Goal: Complete application form: Complete application form

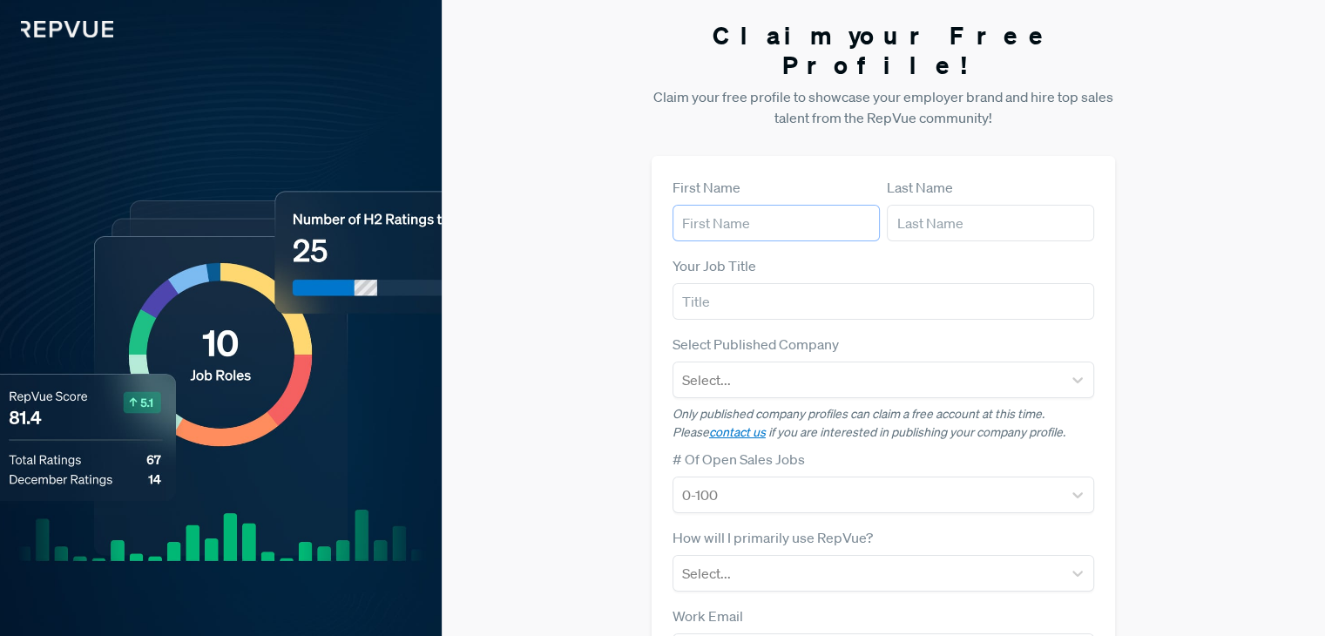
click at [694, 205] on input "text" at bounding box center [776, 223] width 207 height 37
type input "[PERSON_NAME]"
click at [960, 205] on input "text" at bounding box center [990, 223] width 207 height 37
type input "Brown"
click at [803, 283] on input "text" at bounding box center [884, 301] width 422 height 37
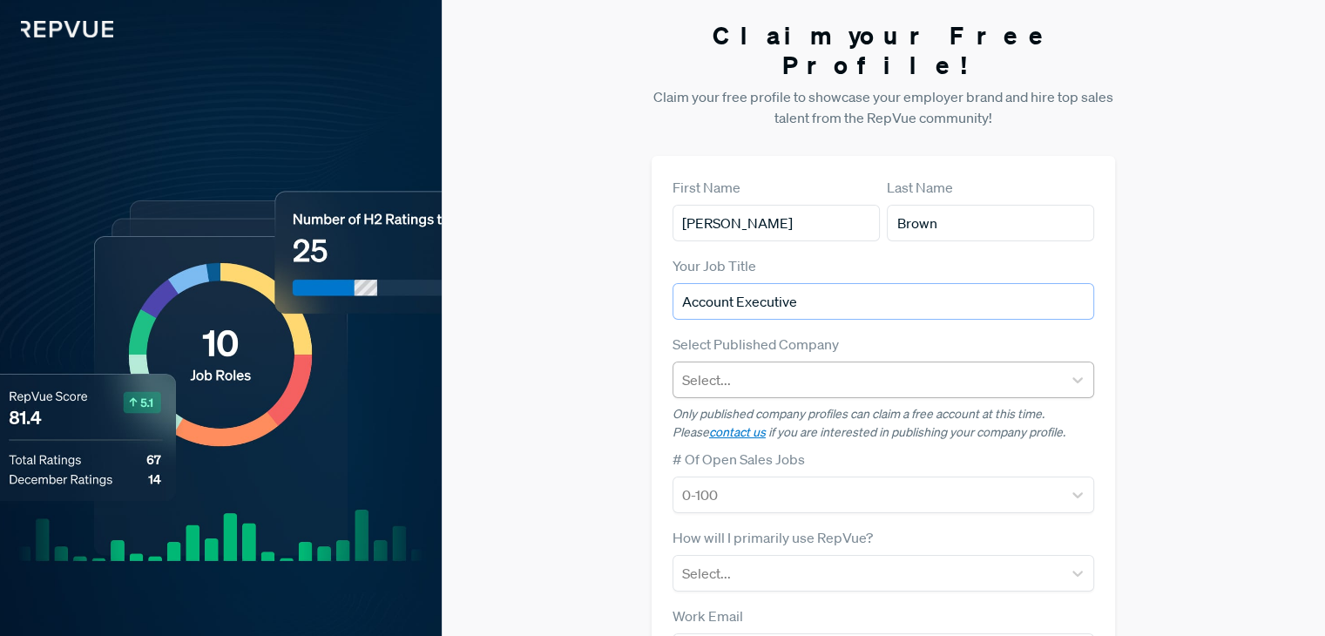
type input "Account Executive"
click at [773, 368] on div at bounding box center [867, 380] width 371 height 24
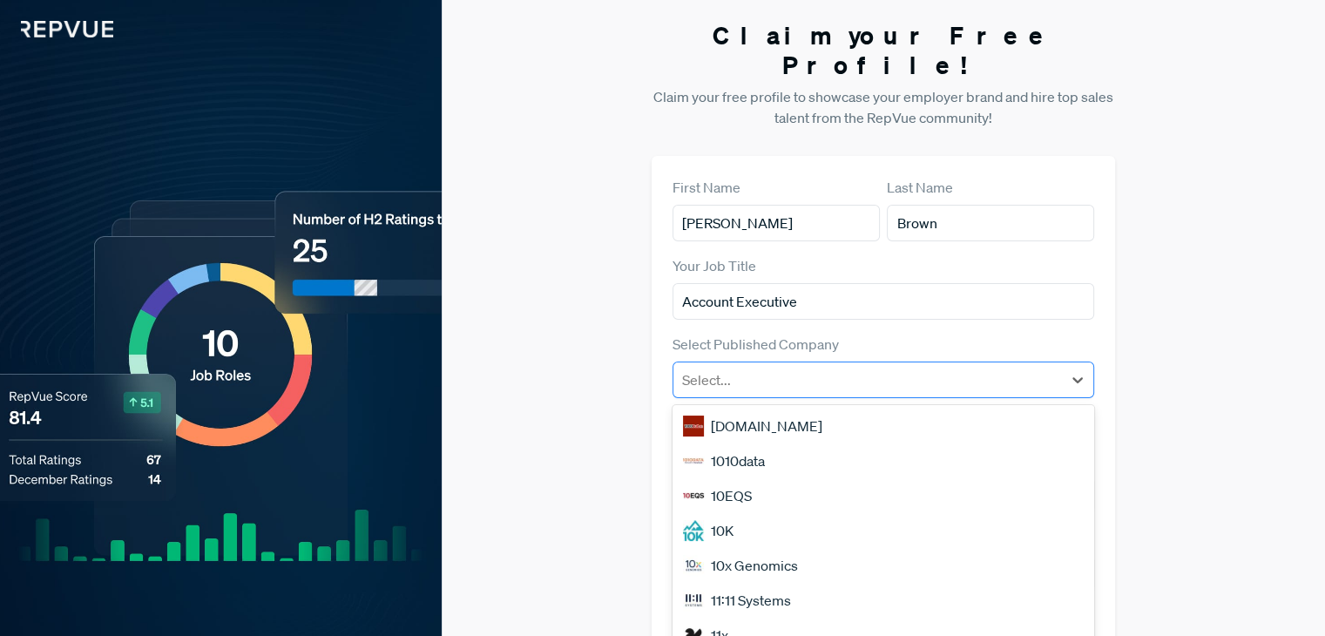
scroll to position [7, 0]
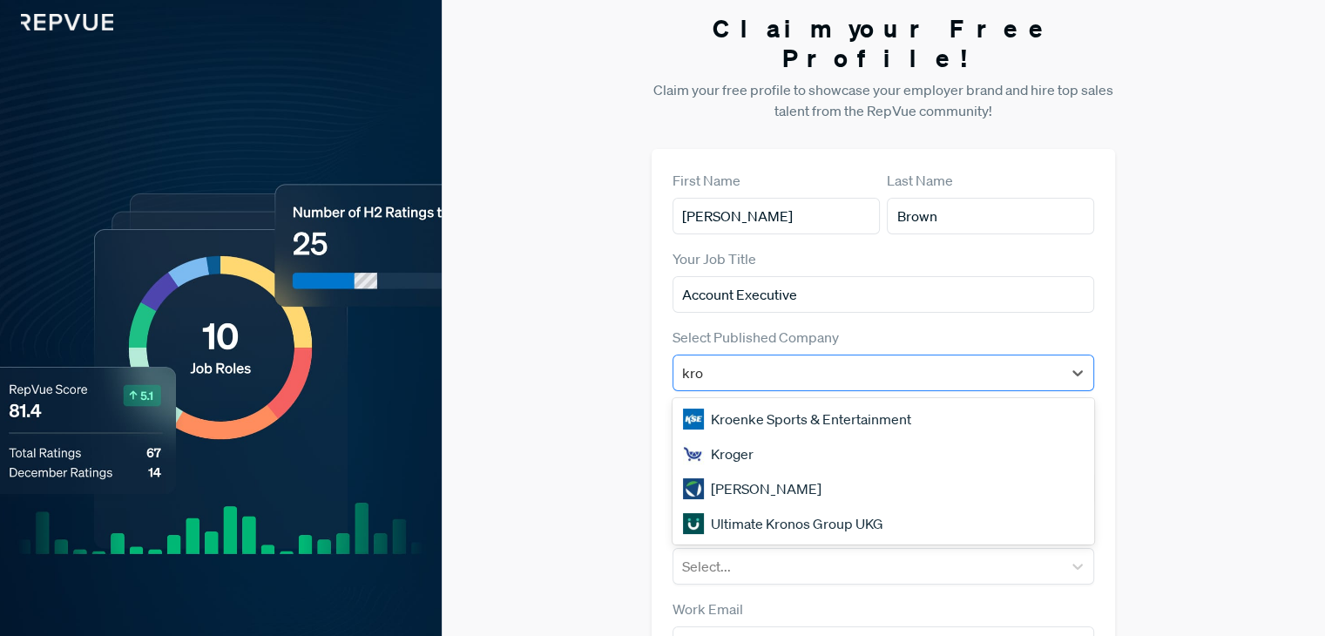
type input "kroe"
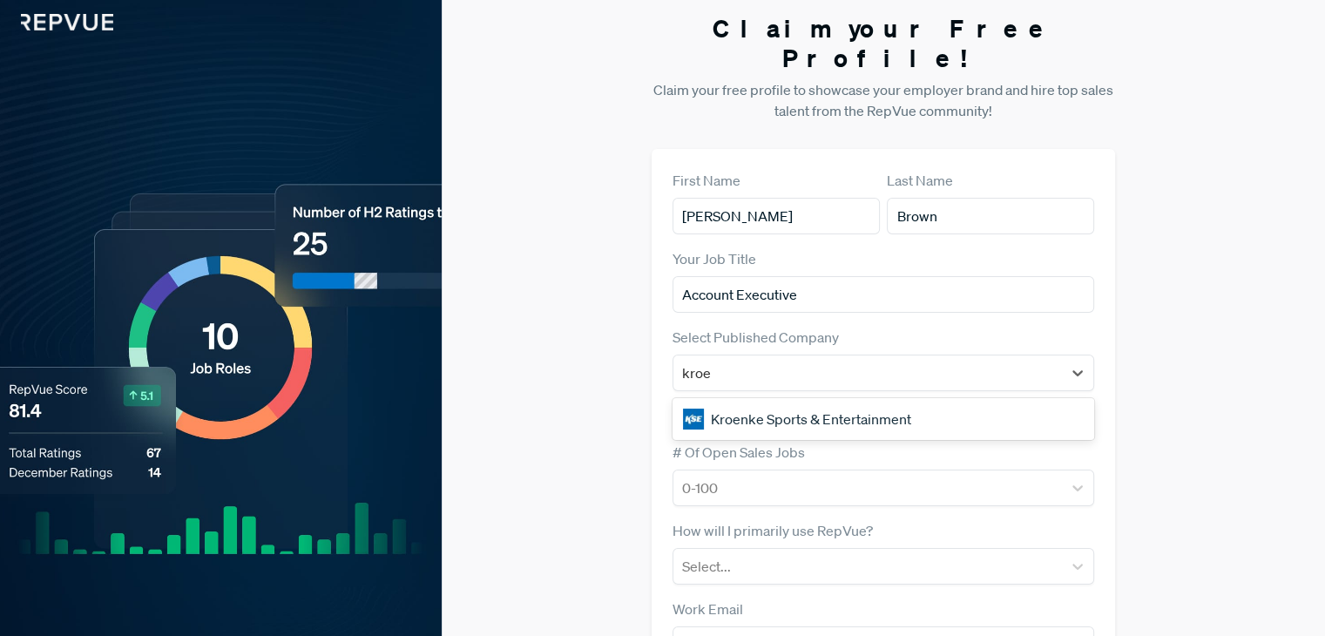
click at [837, 402] on div "Kroenke Sports & Entertainment" at bounding box center [884, 419] width 422 height 35
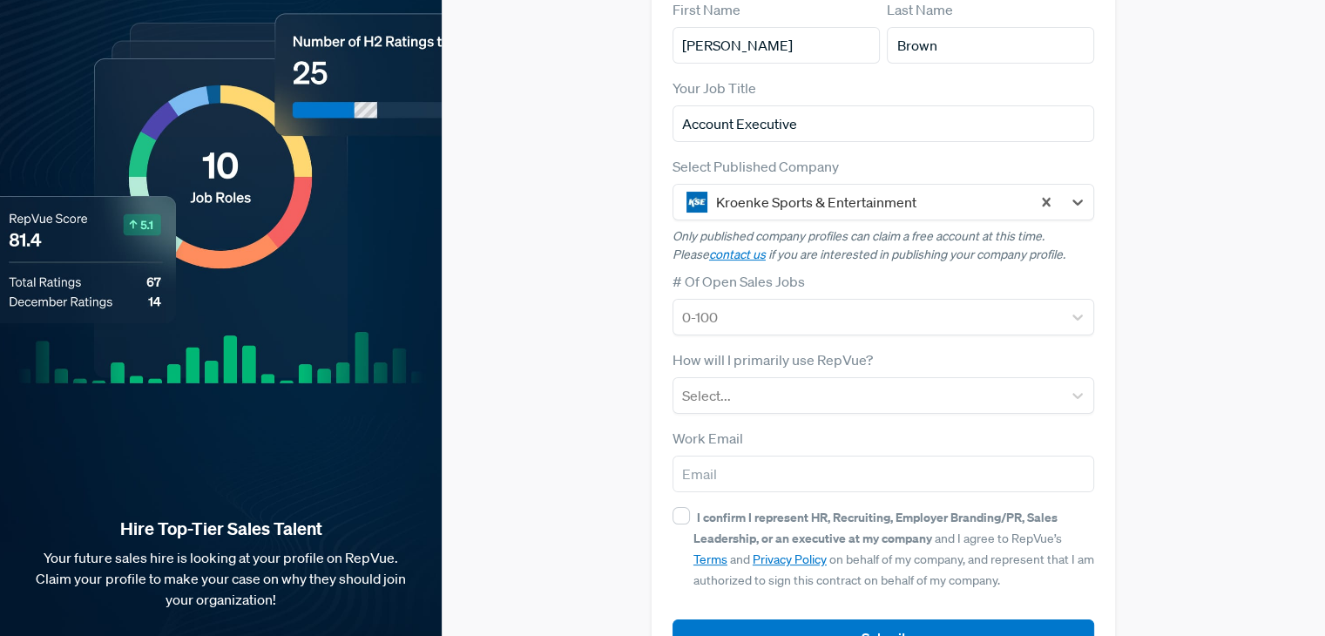
scroll to position [181, 0]
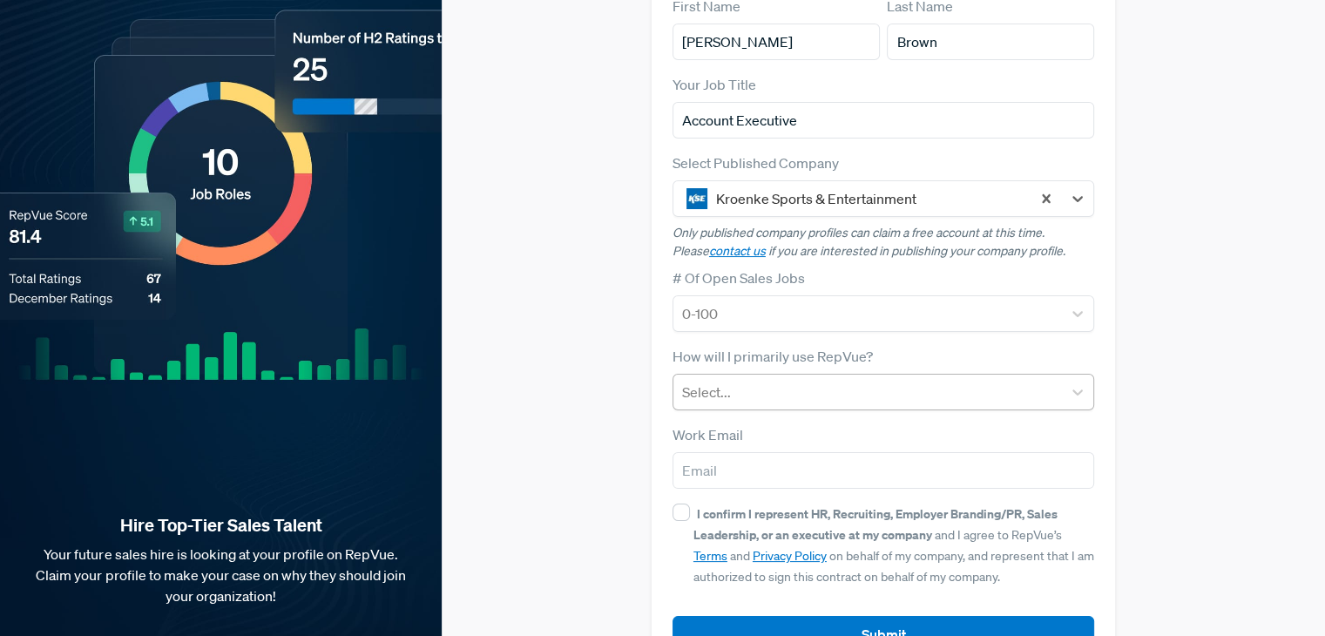
click at [802, 380] on div at bounding box center [867, 392] width 371 height 24
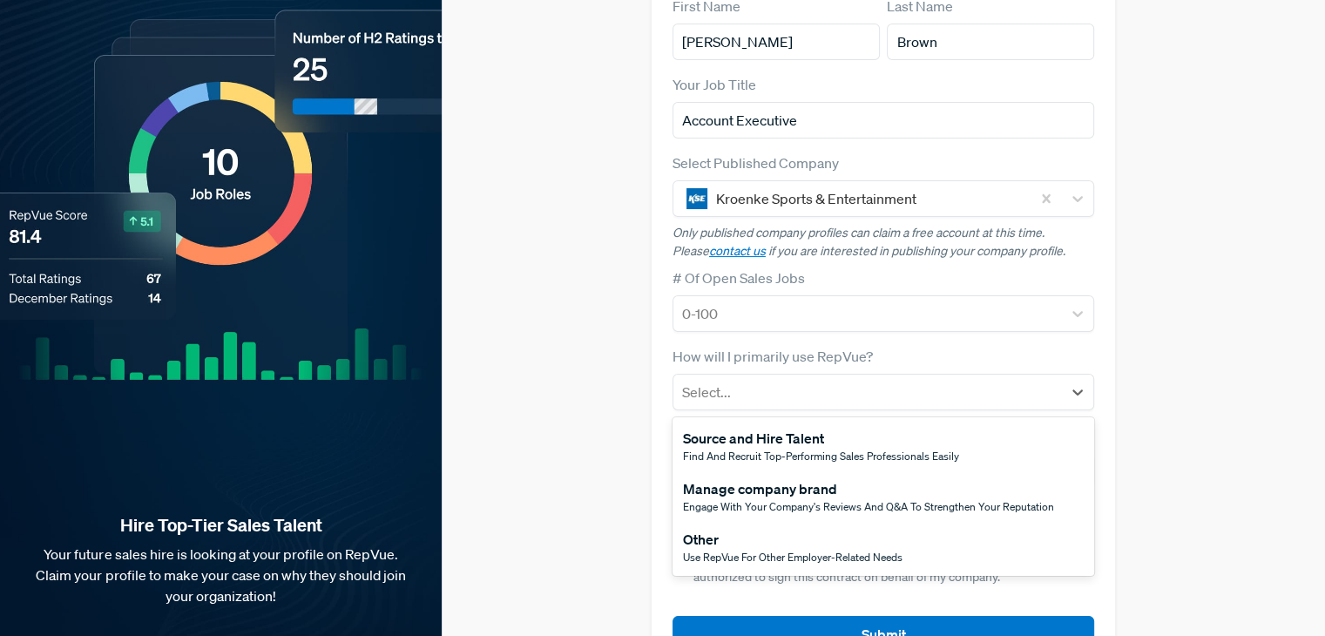
click at [762, 550] on span "Use RepVue for other employer-related needs" at bounding box center [793, 557] width 220 height 15
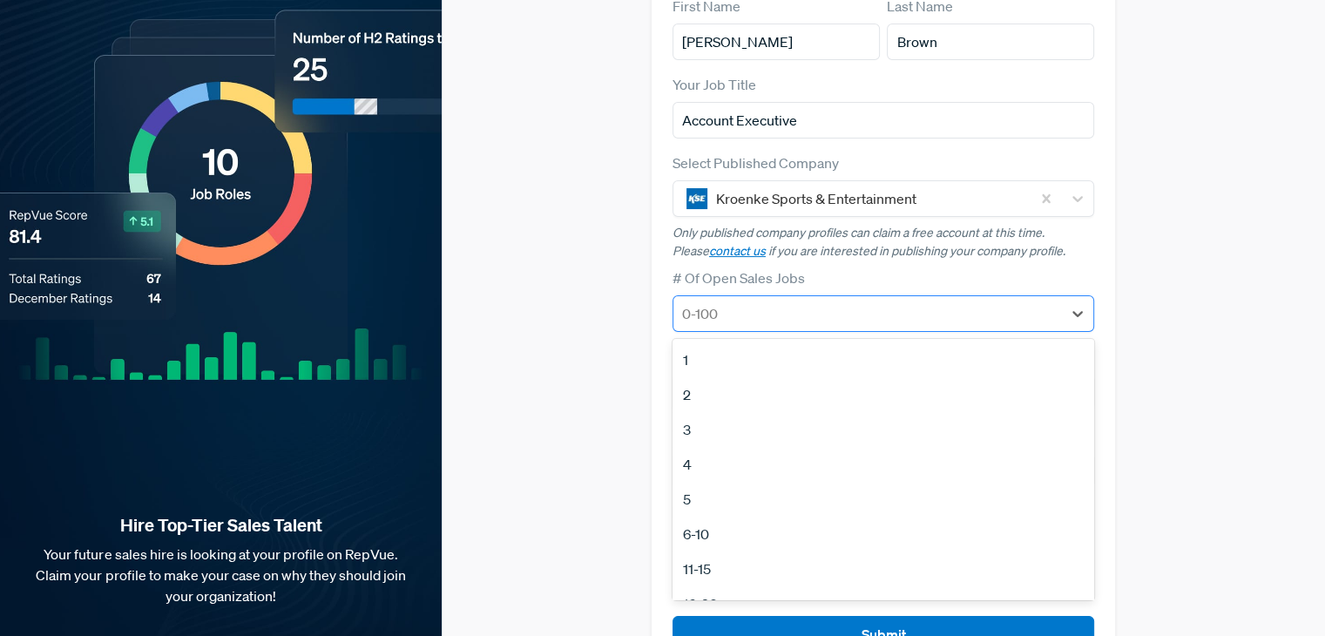
click at [769, 302] on div at bounding box center [867, 314] width 371 height 24
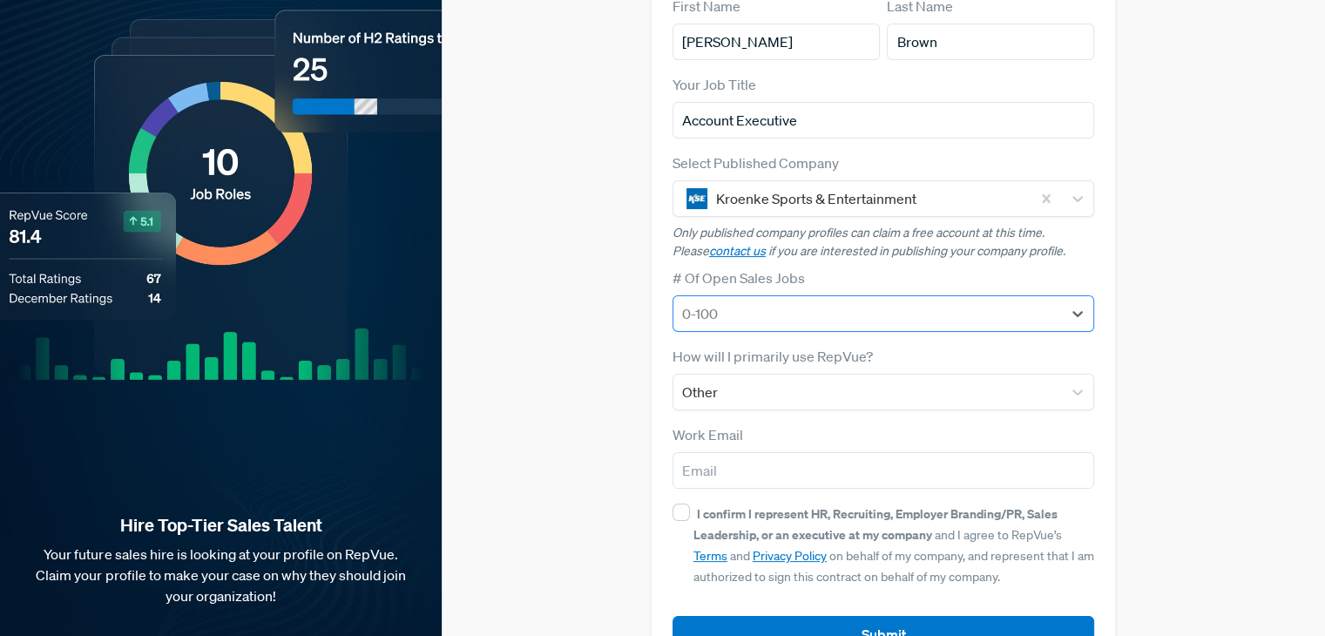
click at [769, 302] on div at bounding box center [867, 314] width 371 height 24
click at [738, 455] on input "email" at bounding box center [884, 470] width 422 height 37
type input "[PERSON_NAME][EMAIL_ADDRESS][PERSON_NAME][DOMAIN_NAME]"
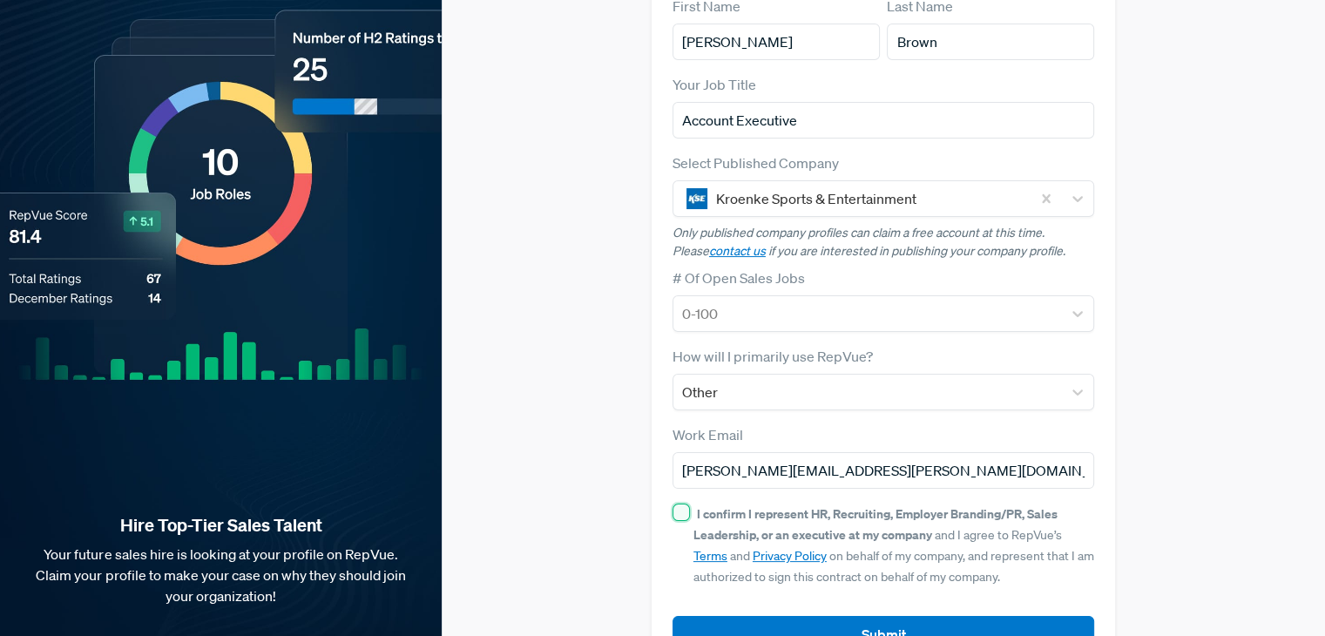
click at [674, 504] on input "I confirm I represent HR, Recruiting, Employer Branding/PR, Sales Leadership, o…" at bounding box center [681, 512] width 17 height 17
checkbox input "true"
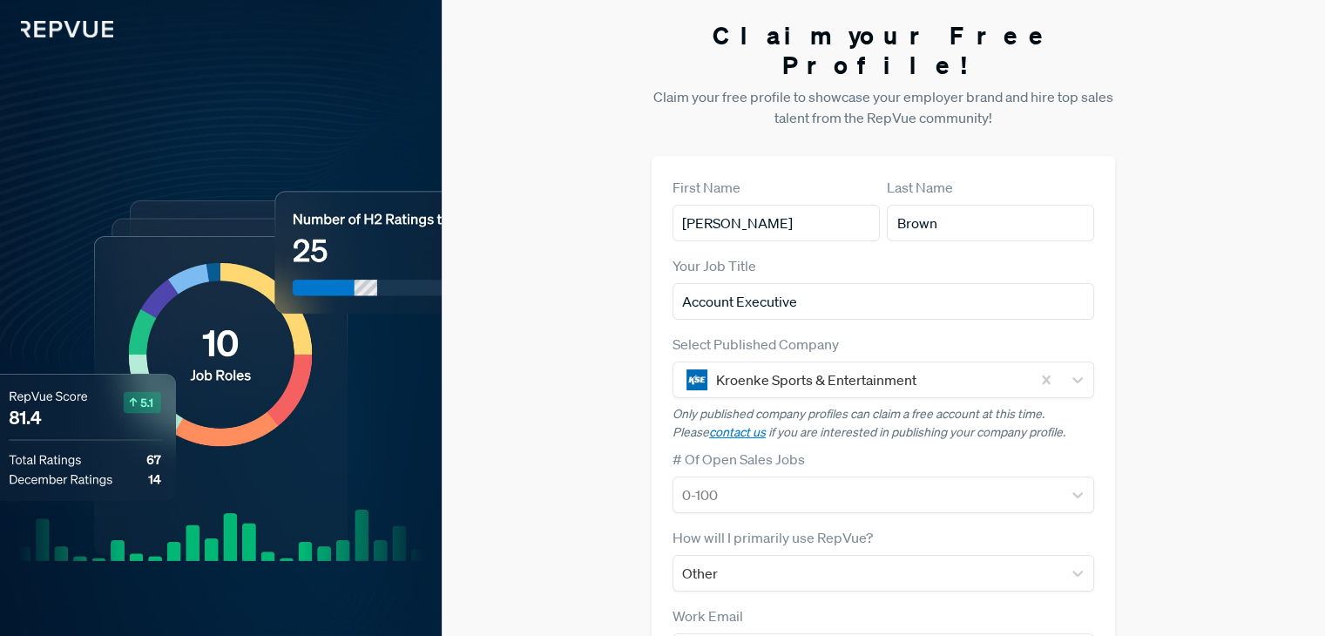
scroll to position [210, 0]
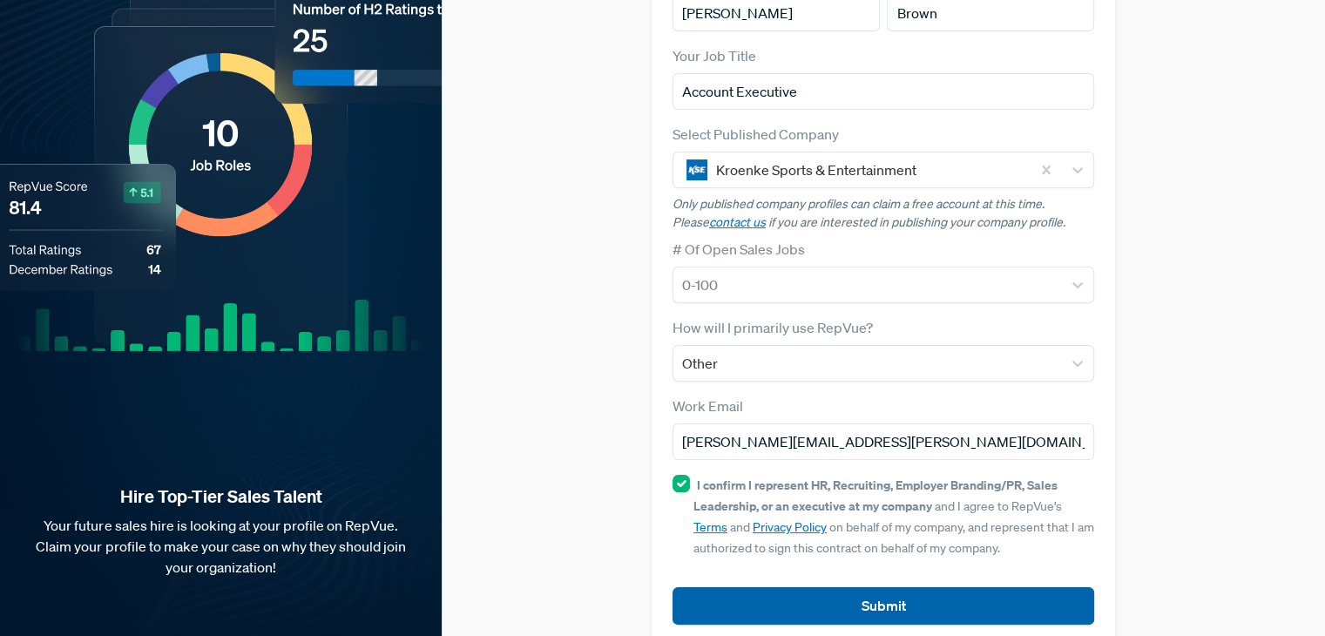
click at [880, 587] on button "Submit" at bounding box center [884, 605] width 422 height 37
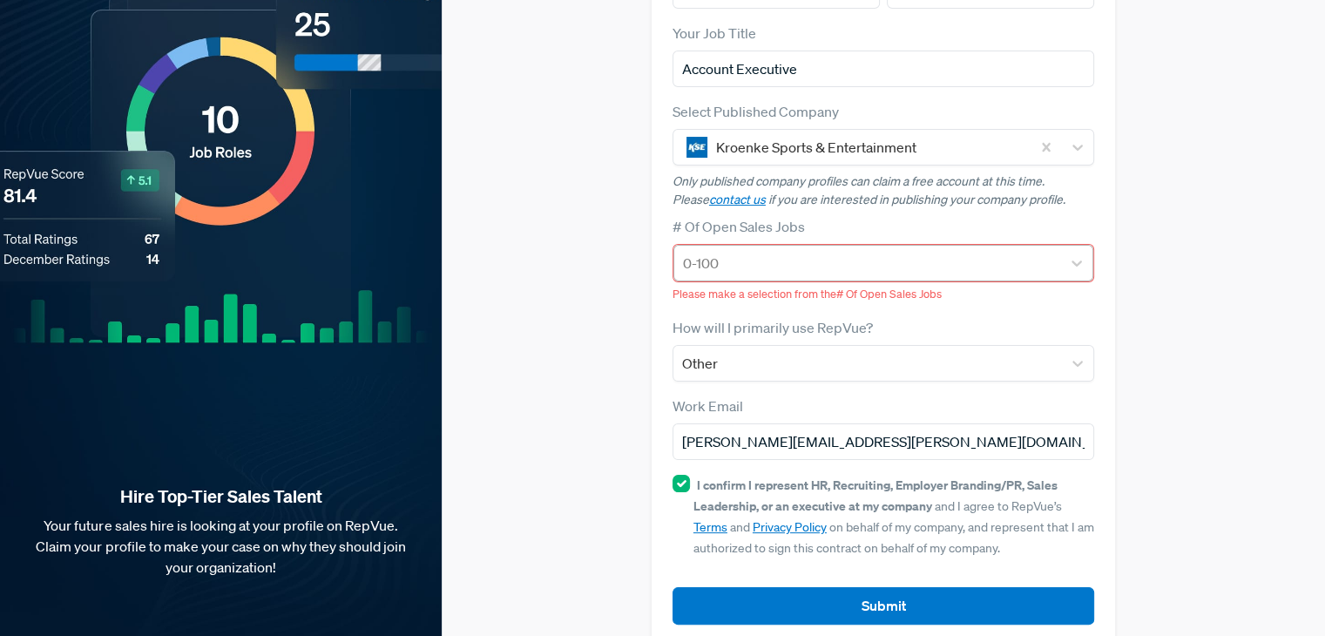
click at [751, 251] on div at bounding box center [867, 263] width 369 height 24
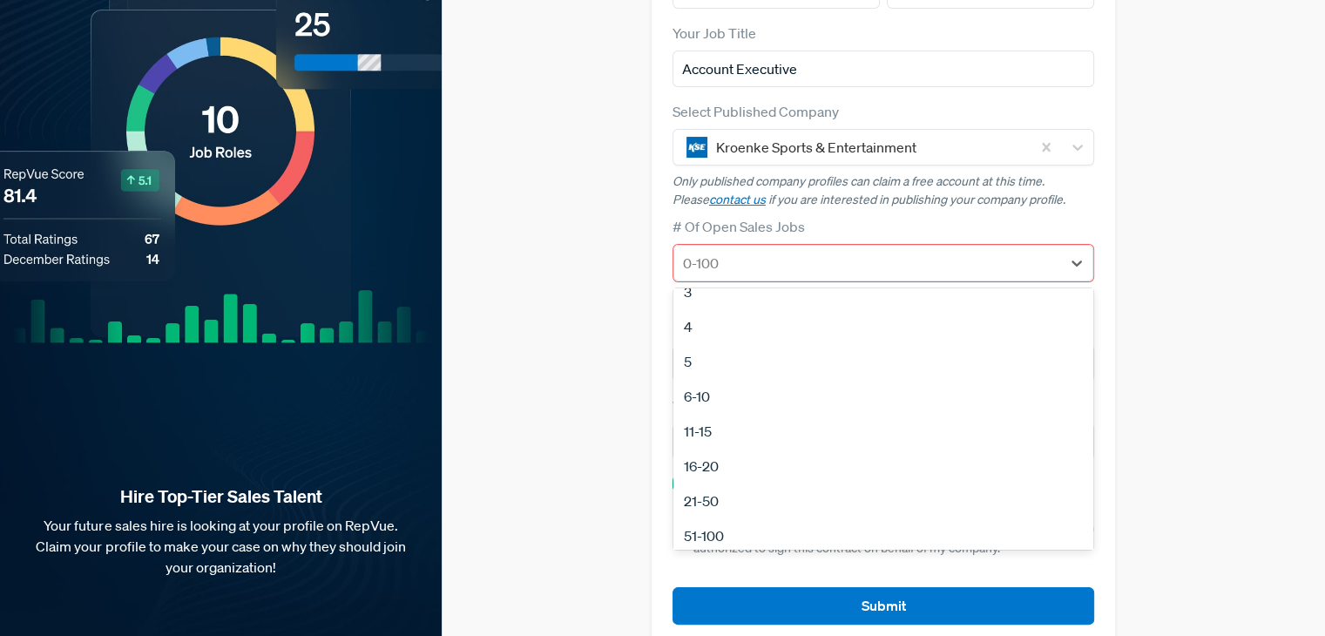
scroll to position [0, 0]
click at [695, 362] on div "3" at bounding box center [884, 379] width 420 height 35
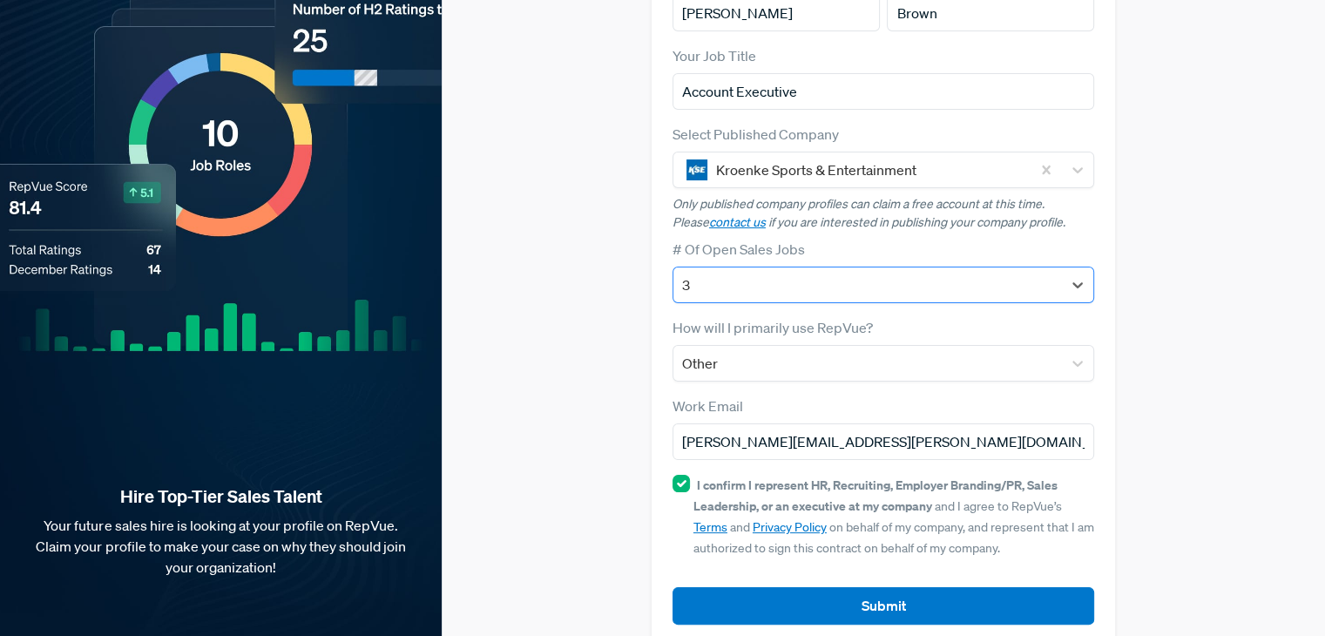
click at [742, 273] on div at bounding box center [867, 285] width 371 height 24
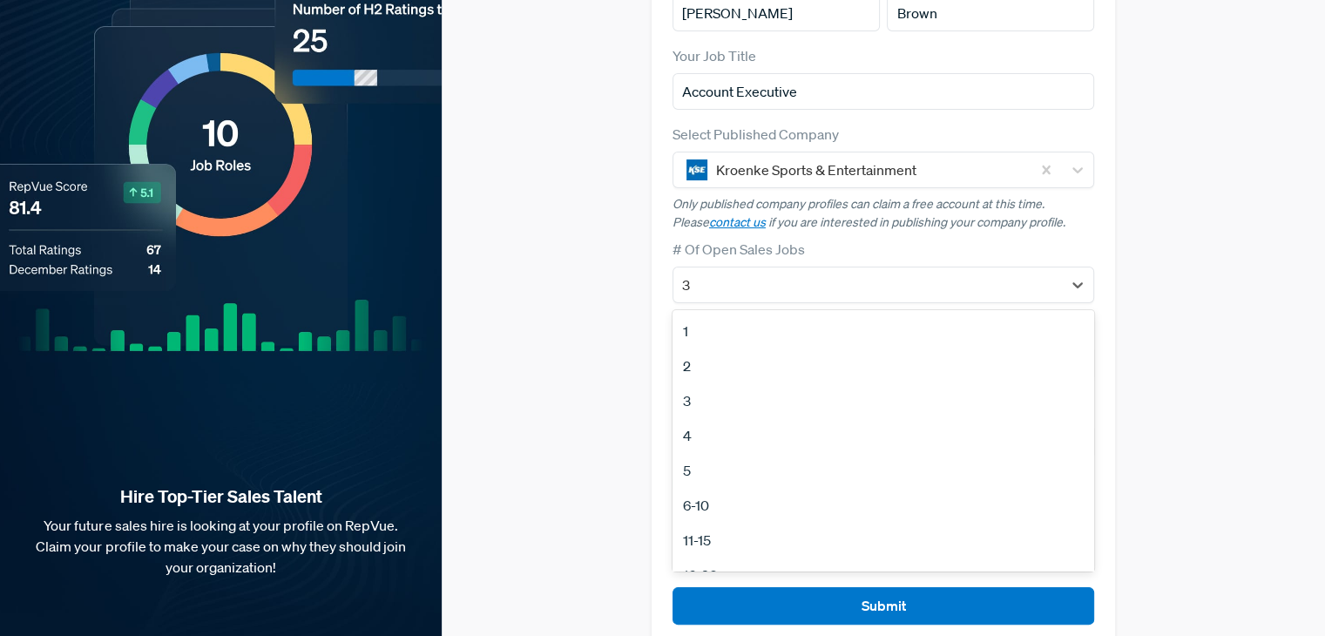
click at [694, 383] on div "3" at bounding box center [884, 400] width 422 height 35
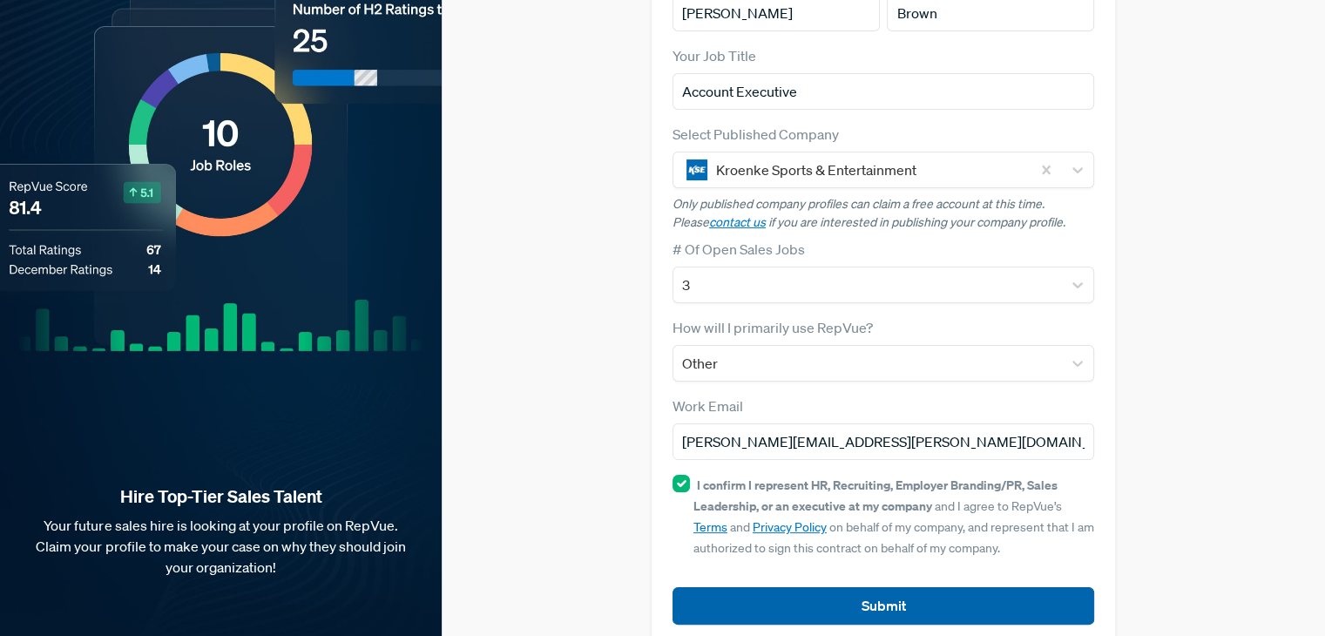
click at [887, 587] on button "Submit" at bounding box center [884, 605] width 422 height 37
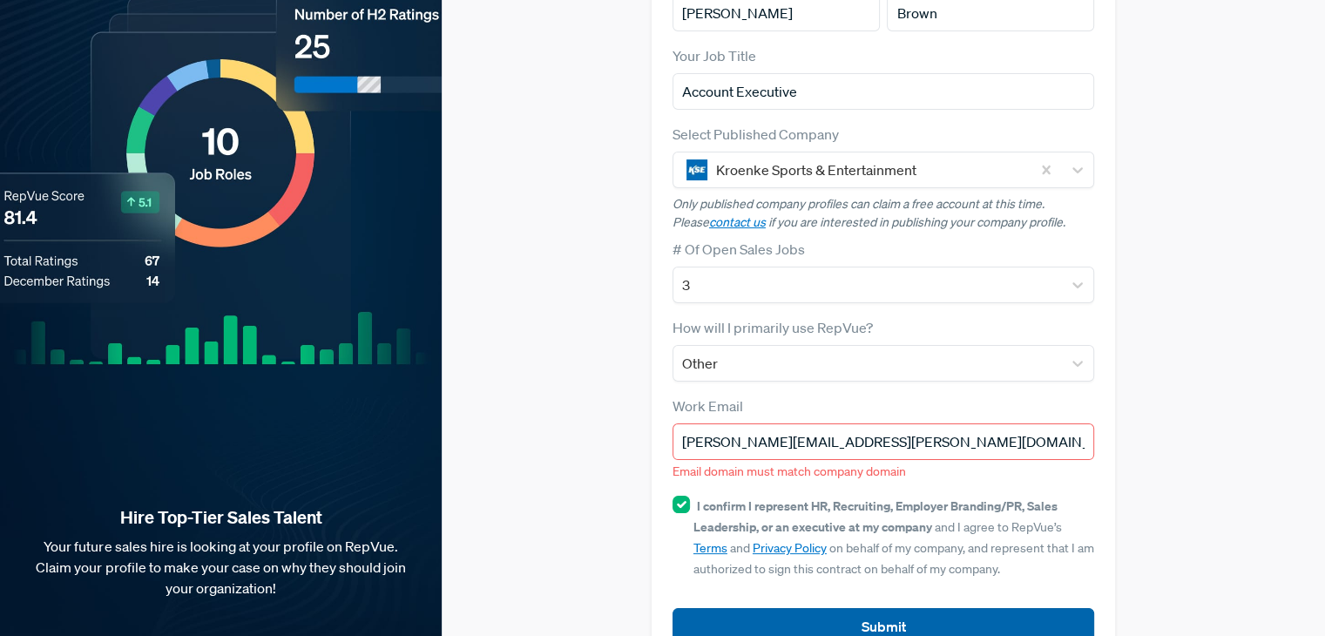
scroll to position [231, 0]
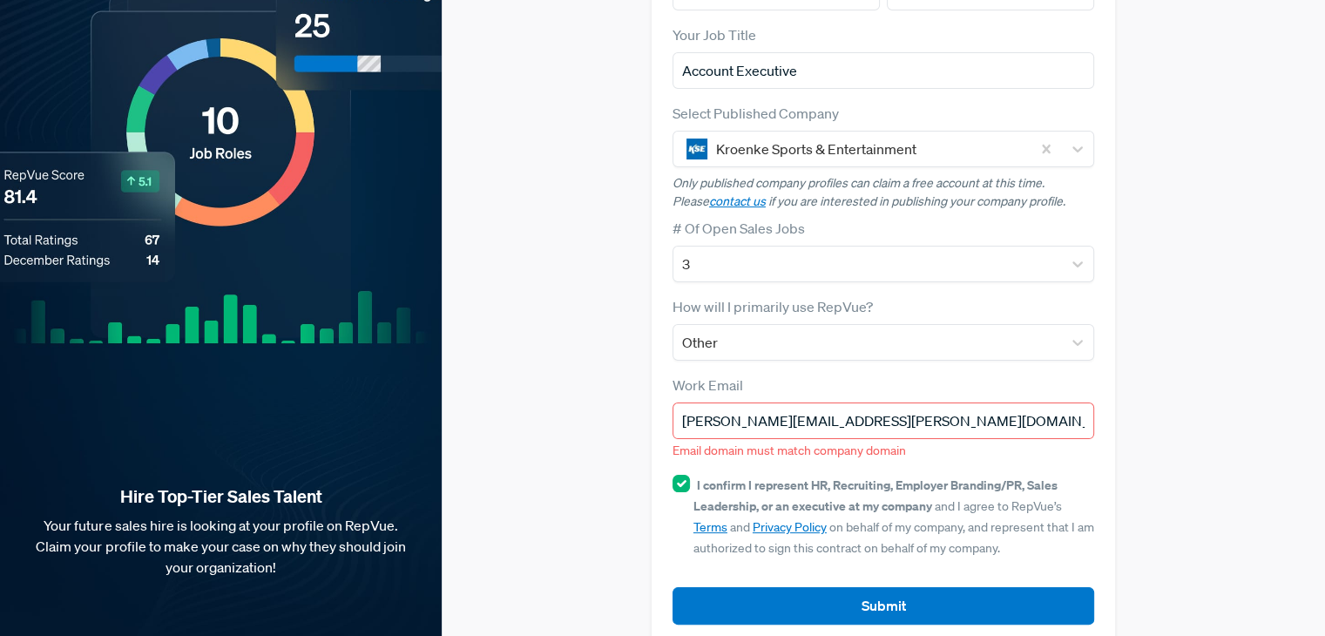
click at [894, 403] on input "[PERSON_NAME][EMAIL_ADDRESS][PERSON_NAME][DOMAIN_NAME]" at bounding box center [884, 421] width 422 height 37
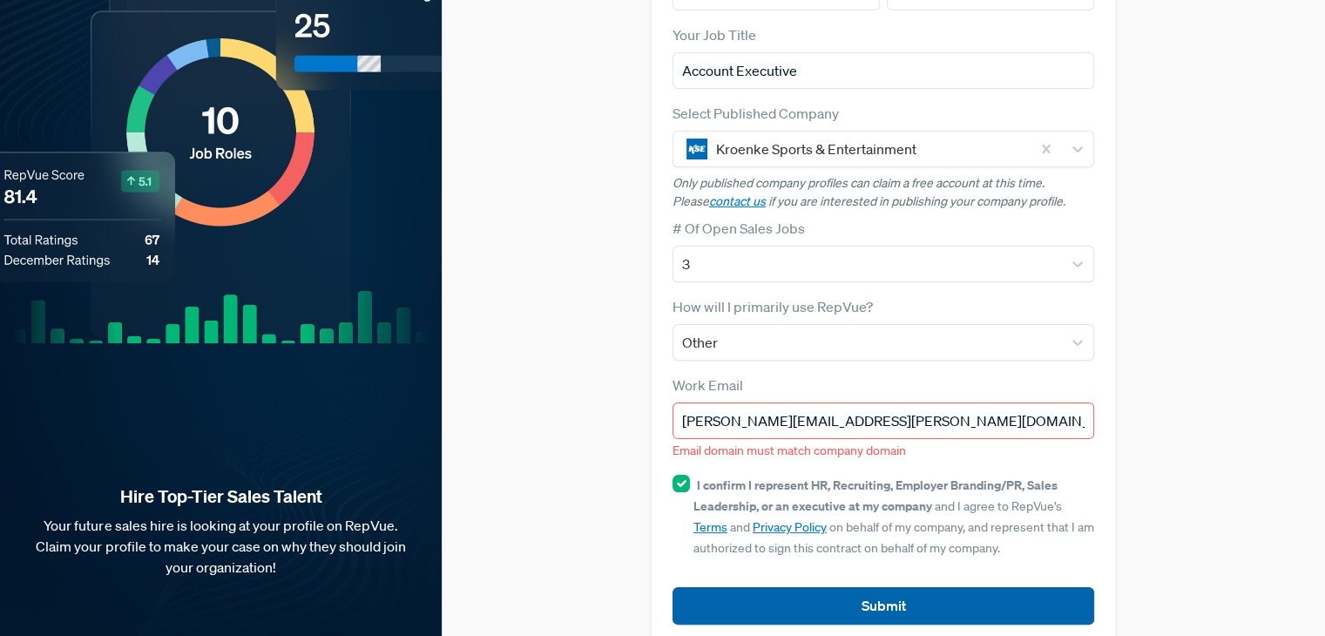
click at [856, 587] on button "Submit" at bounding box center [884, 605] width 422 height 37
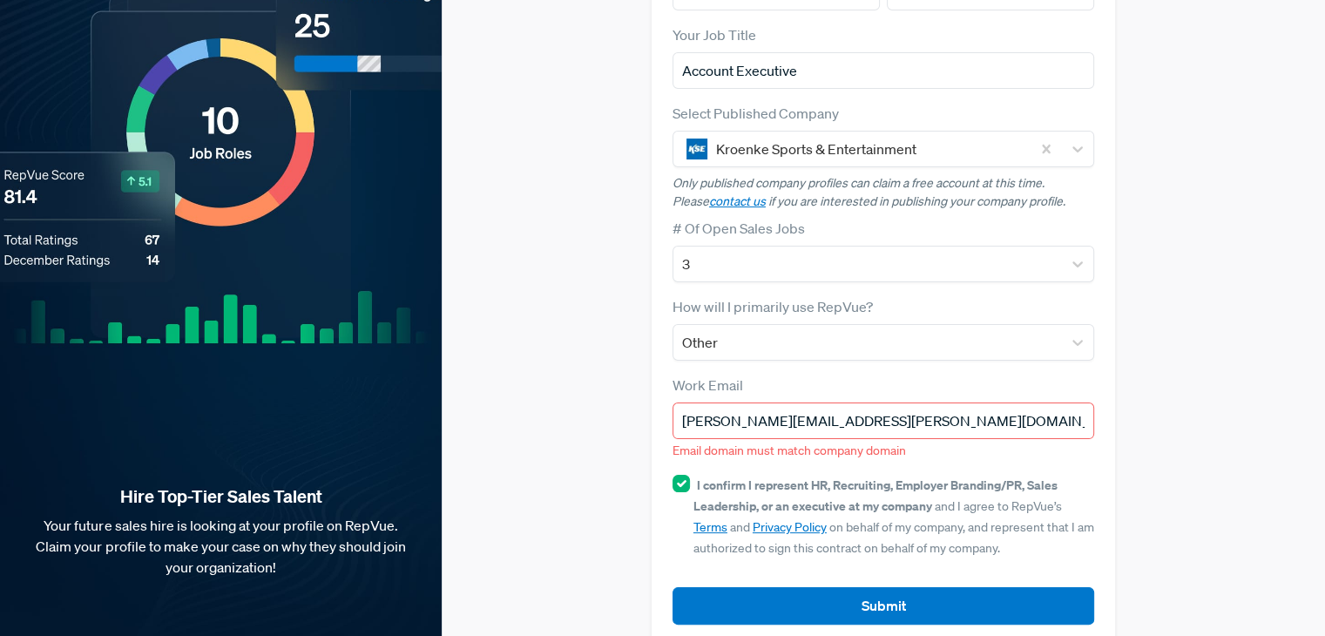
click at [782, 403] on input "[PERSON_NAME][EMAIL_ADDRESS][PERSON_NAME][DOMAIN_NAME]" at bounding box center [884, 421] width 422 height 37
click at [798, 403] on input "[PERSON_NAME][EMAIL_ADDRESS][PERSON_NAME][DOMAIN_NAME]" at bounding box center [884, 421] width 422 height 37
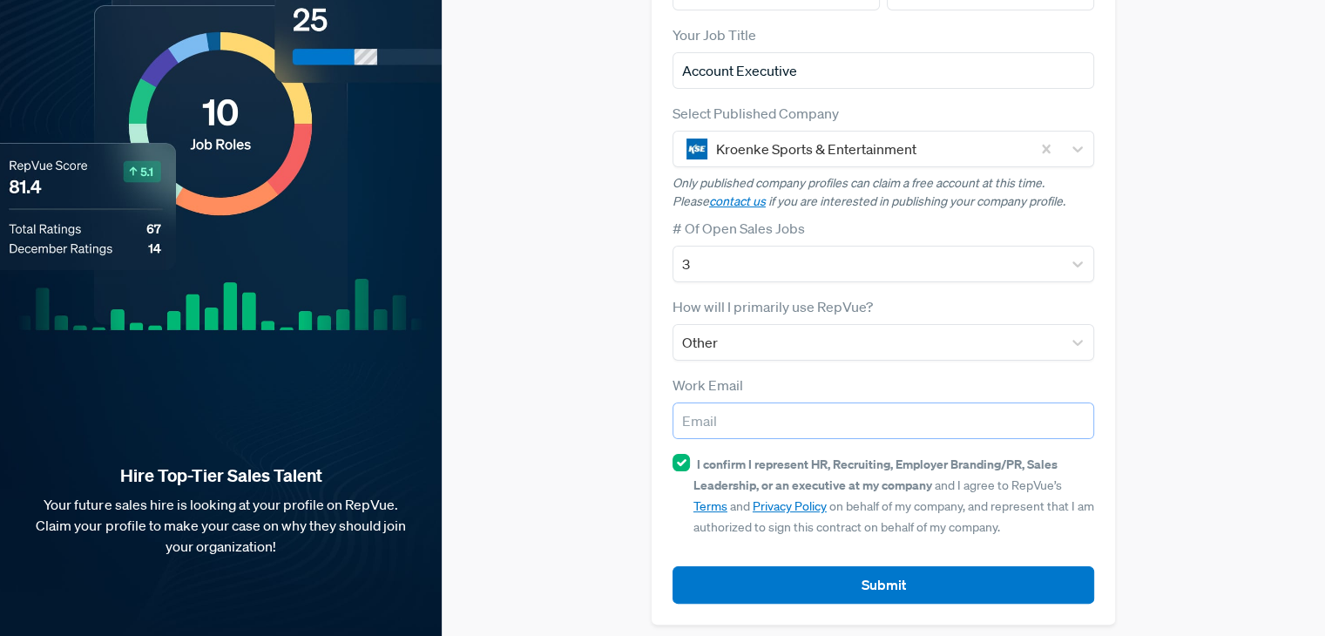
scroll to position [210, 0]
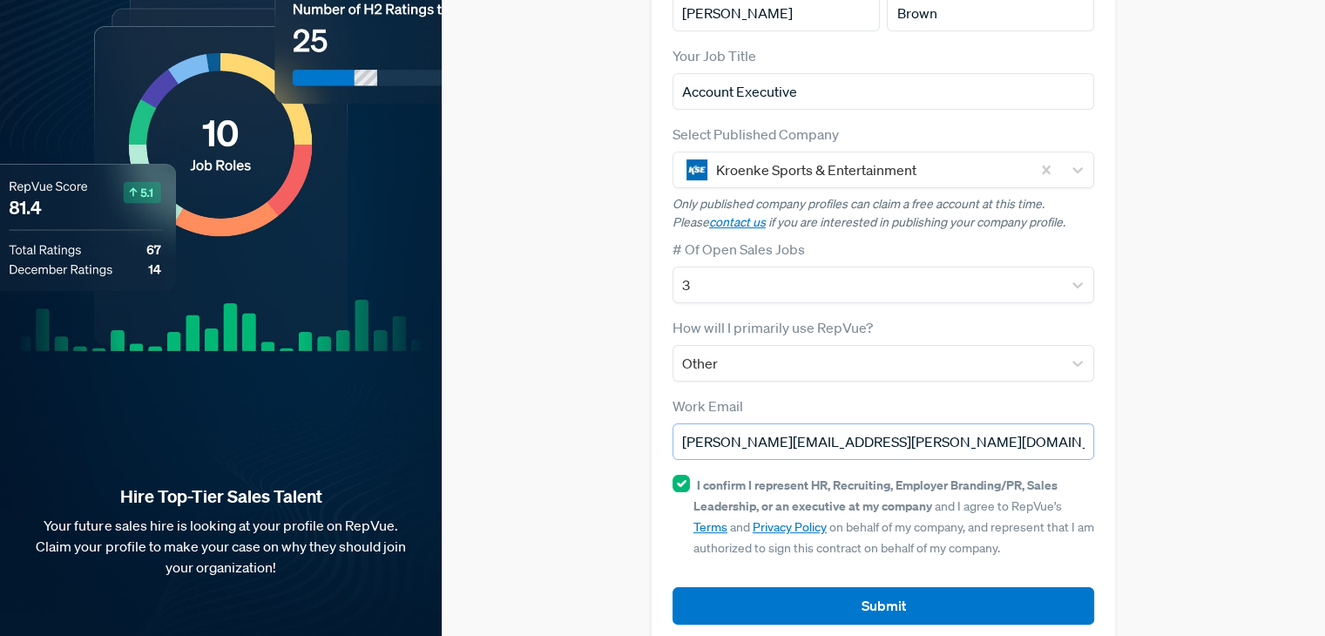
type input "[PERSON_NAME][EMAIL_ADDRESS][PERSON_NAME][DOMAIN_NAME]"
click at [1265, 391] on div "Claim your Free Profile! Claim your free profile to showcase your employer bran…" at bounding box center [884, 228] width 884 height 877
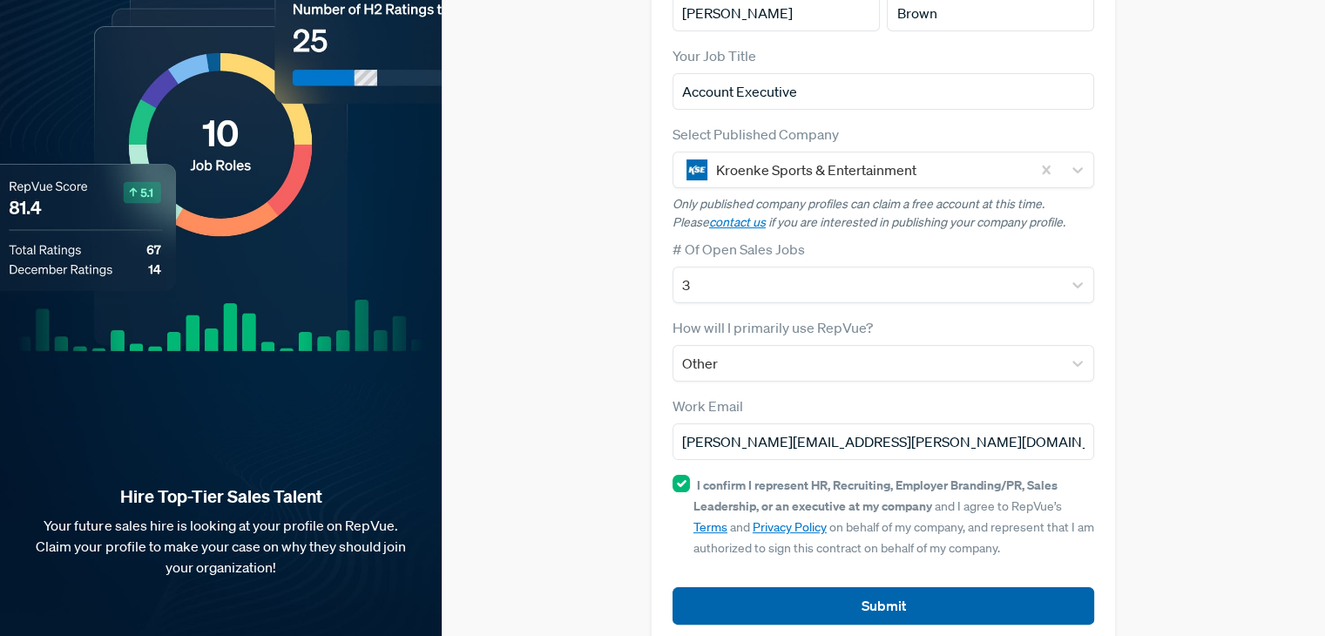
click at [904, 587] on button "Submit" at bounding box center [884, 605] width 422 height 37
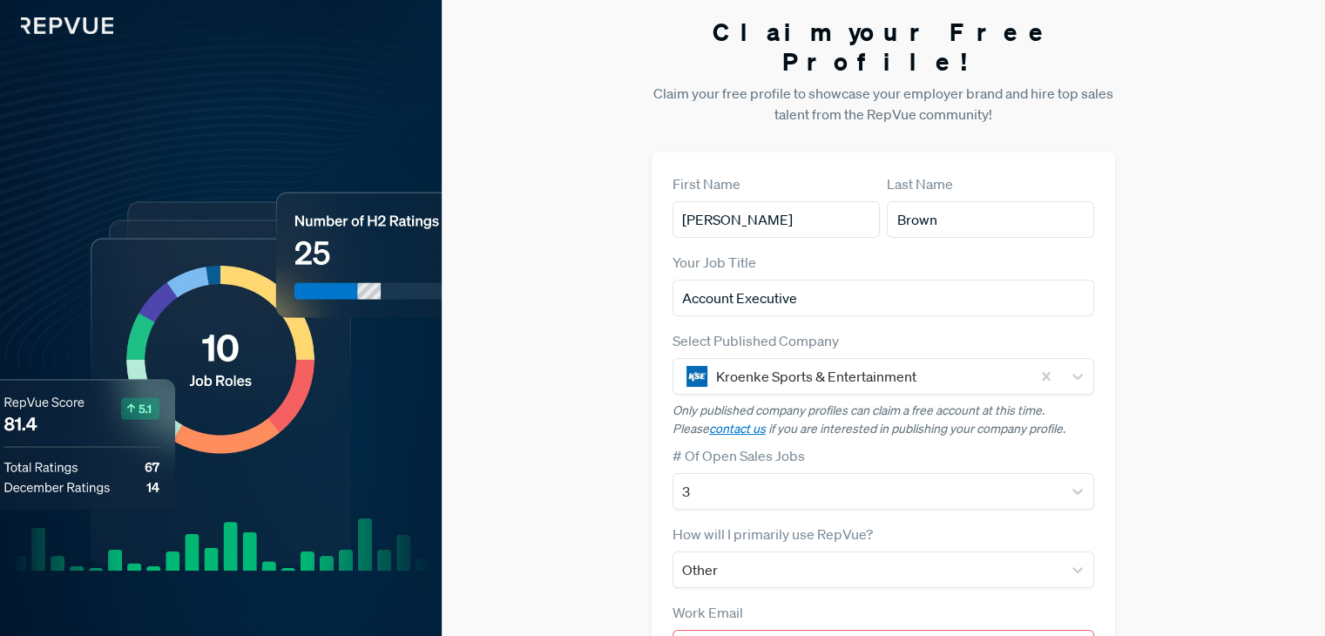
scroll to position [0, 0]
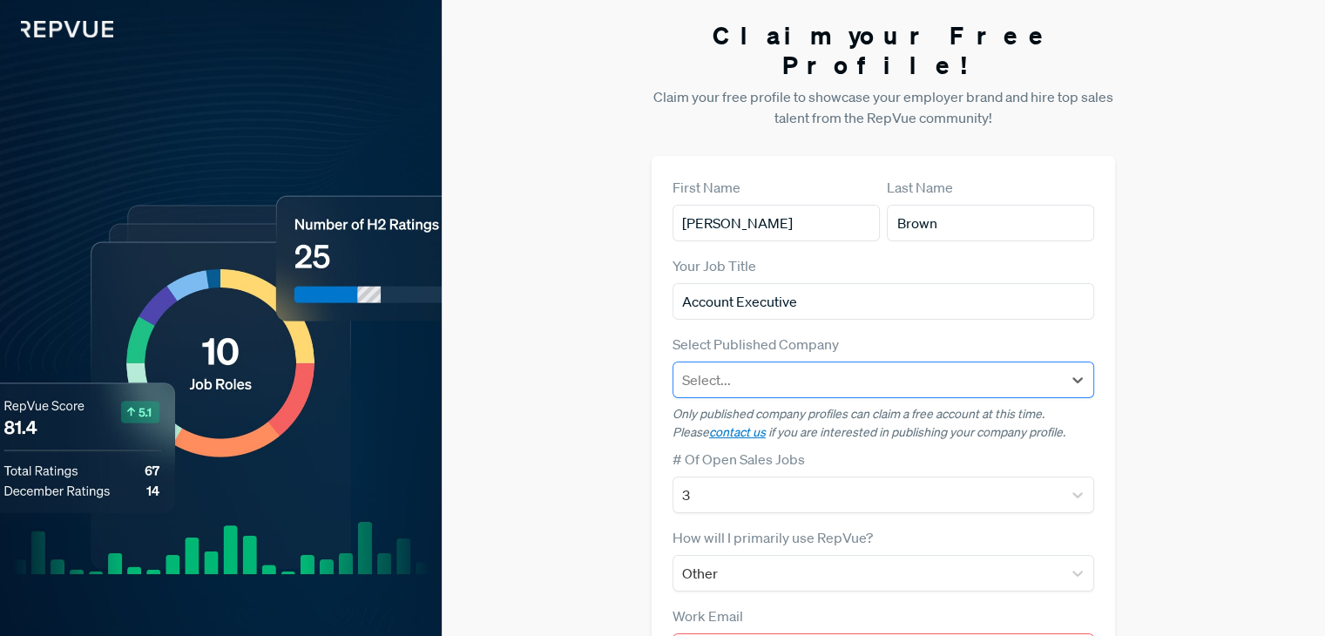
click at [1178, 355] on div "Claim your Free Profile! Claim your free profile to showcase your employer bran…" at bounding box center [884, 449] width 884 height 898
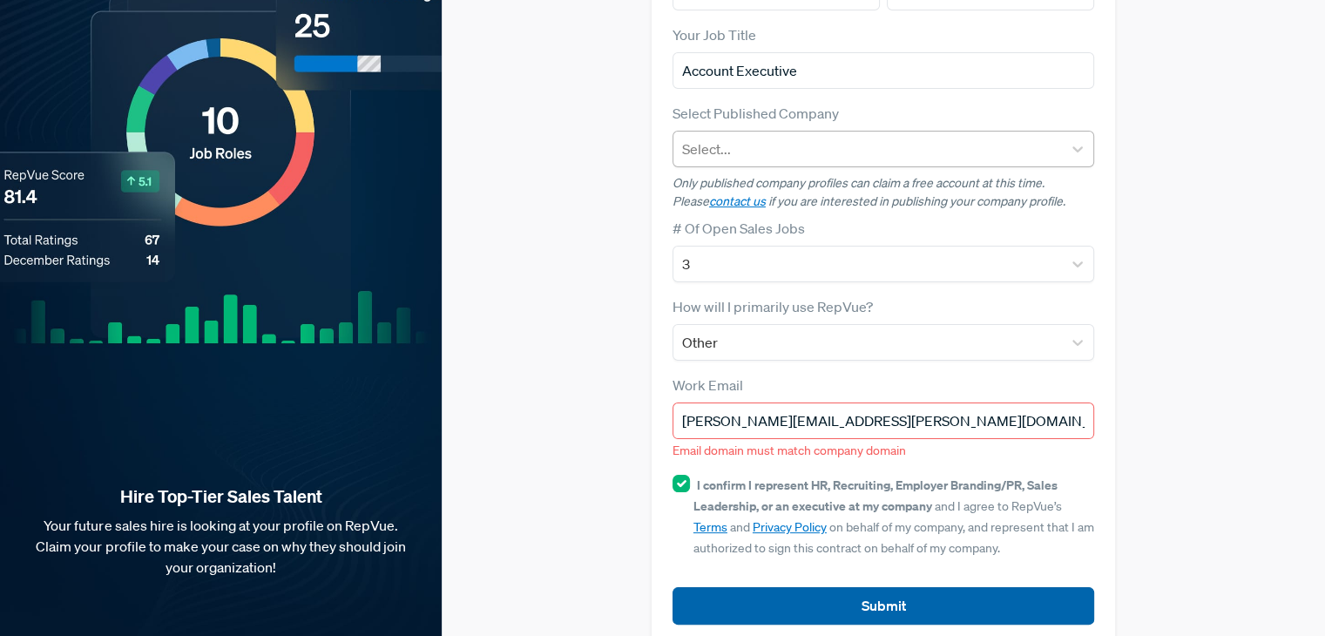
click at [928, 587] on button "Submit" at bounding box center [884, 605] width 422 height 37
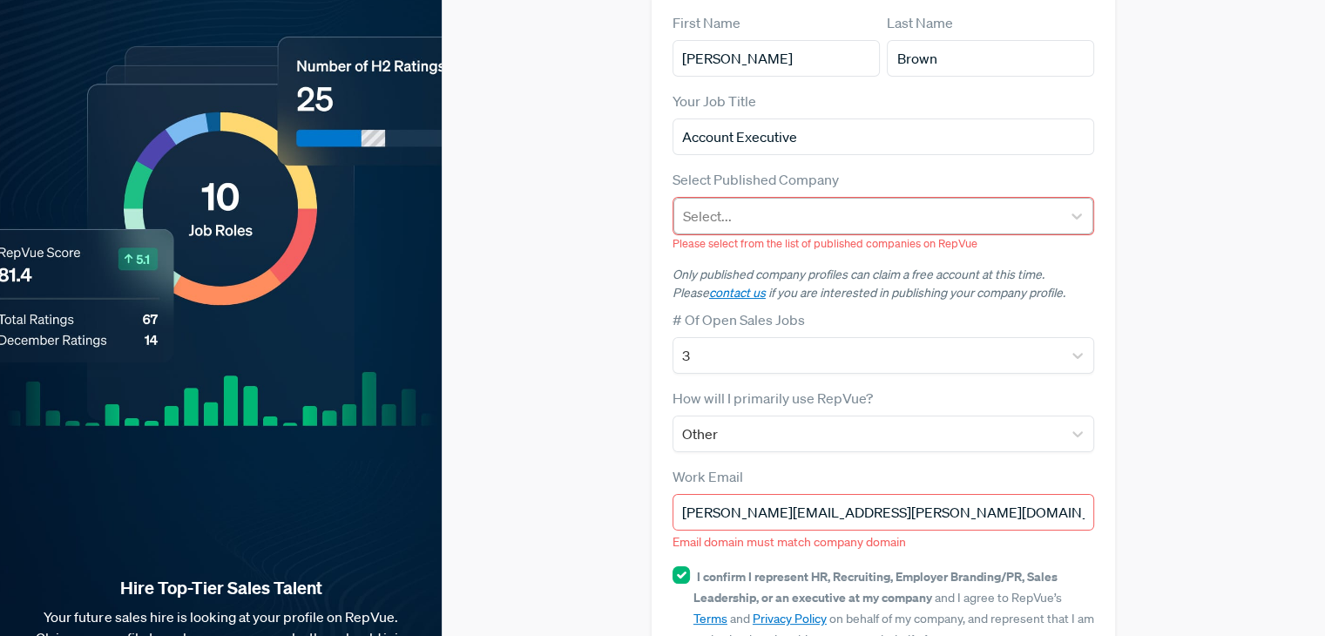
scroll to position [82, 0]
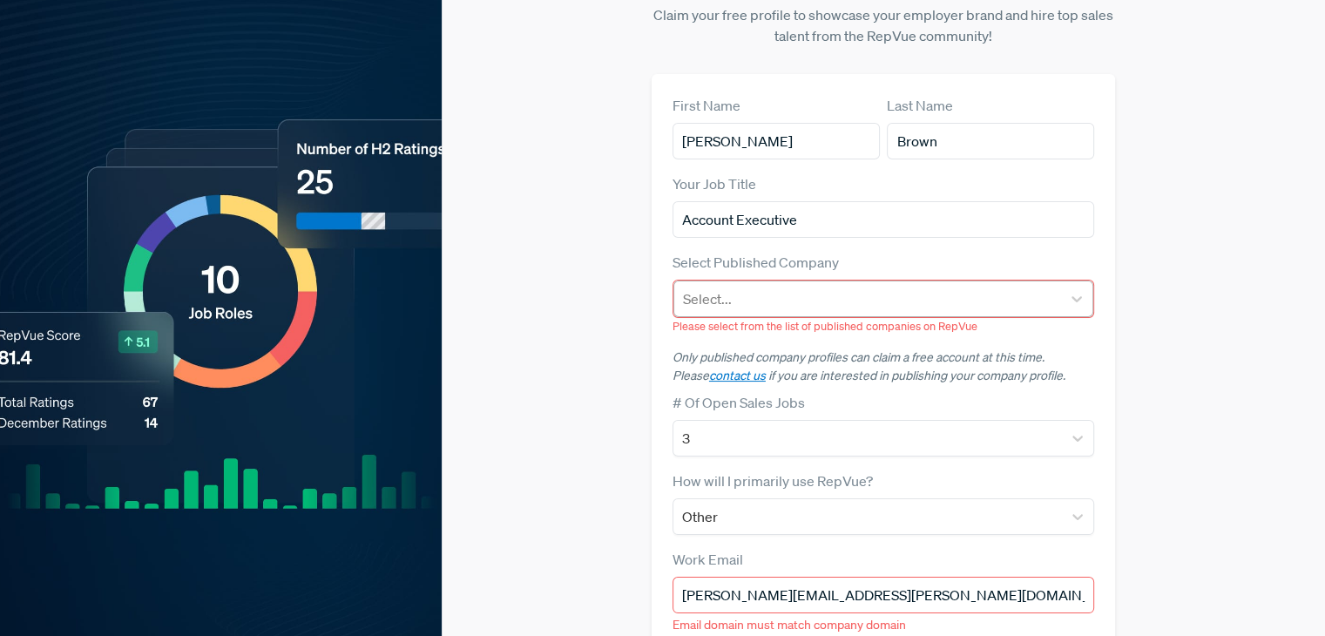
click at [1014, 287] on div at bounding box center [867, 299] width 369 height 24
type input "[PERSON_NAME]"
click at [892, 328] on div "Kroenke Sports & Entertainment" at bounding box center [884, 345] width 420 height 35
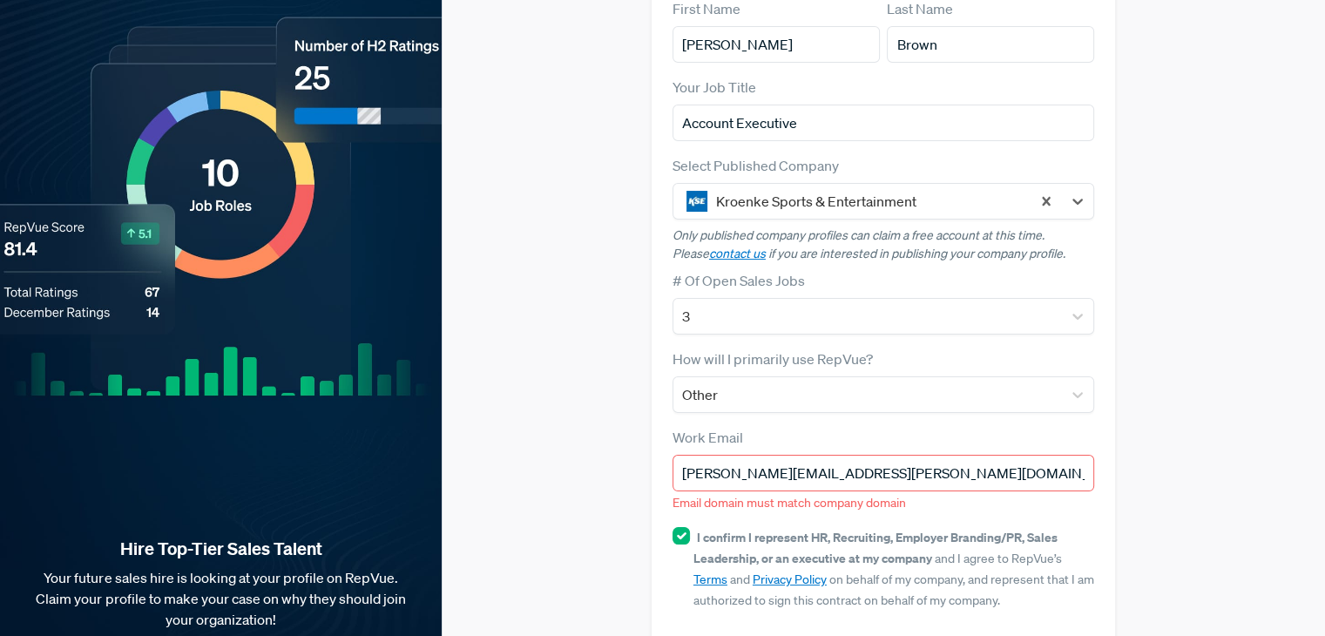
scroll to position [231, 0]
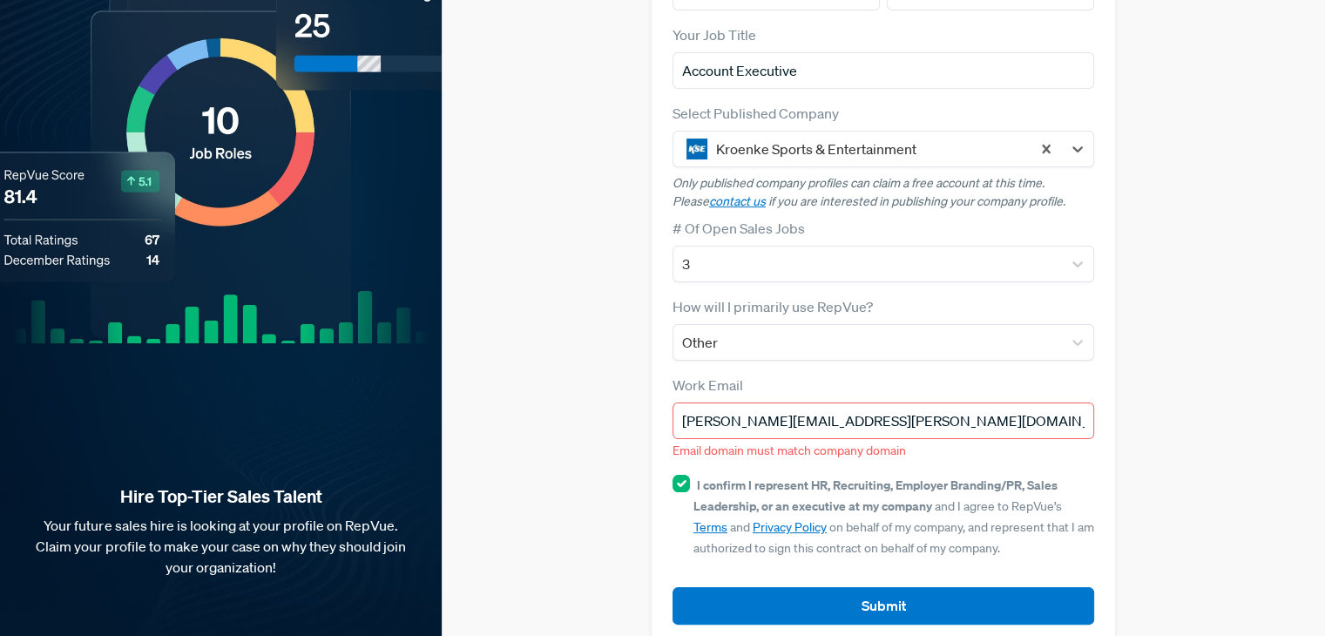
click at [840, 403] on input "[PERSON_NAME][EMAIL_ADDRESS][PERSON_NAME][DOMAIN_NAME]" at bounding box center [884, 421] width 422 height 37
click at [1133, 446] on div "Claim your Free Profile! Claim your free profile to showcase your employer bran…" at bounding box center [884, 218] width 884 height 898
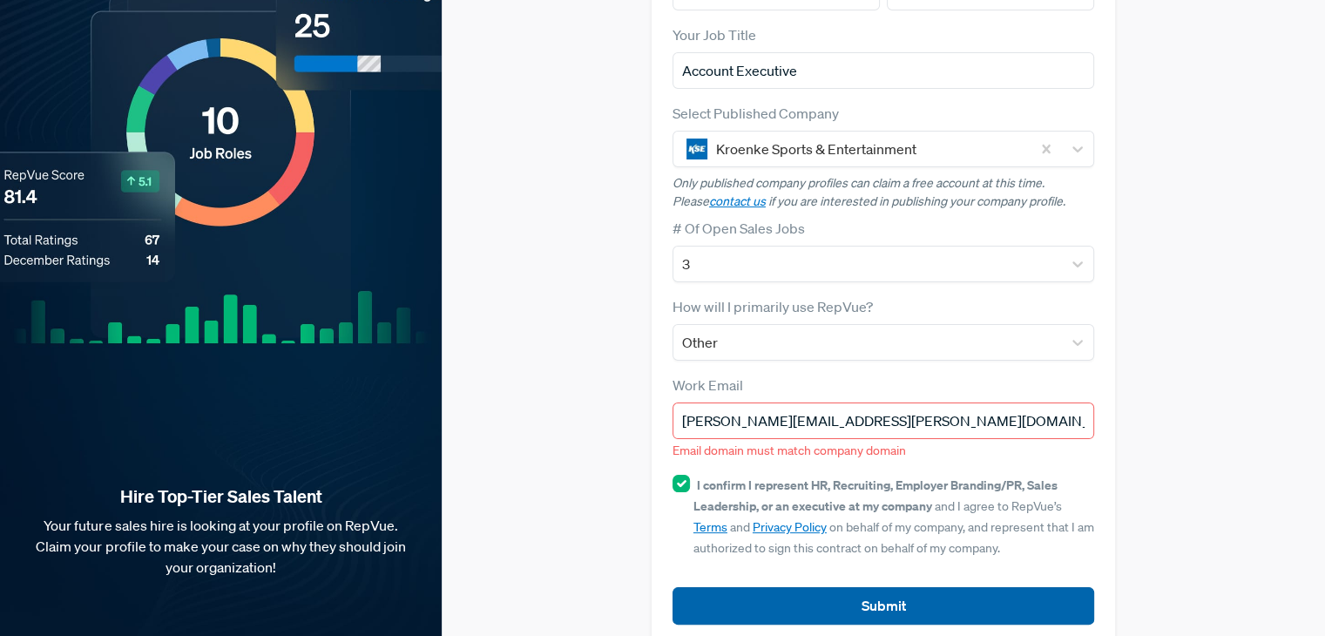
click at [917, 587] on button "Submit" at bounding box center [884, 605] width 422 height 37
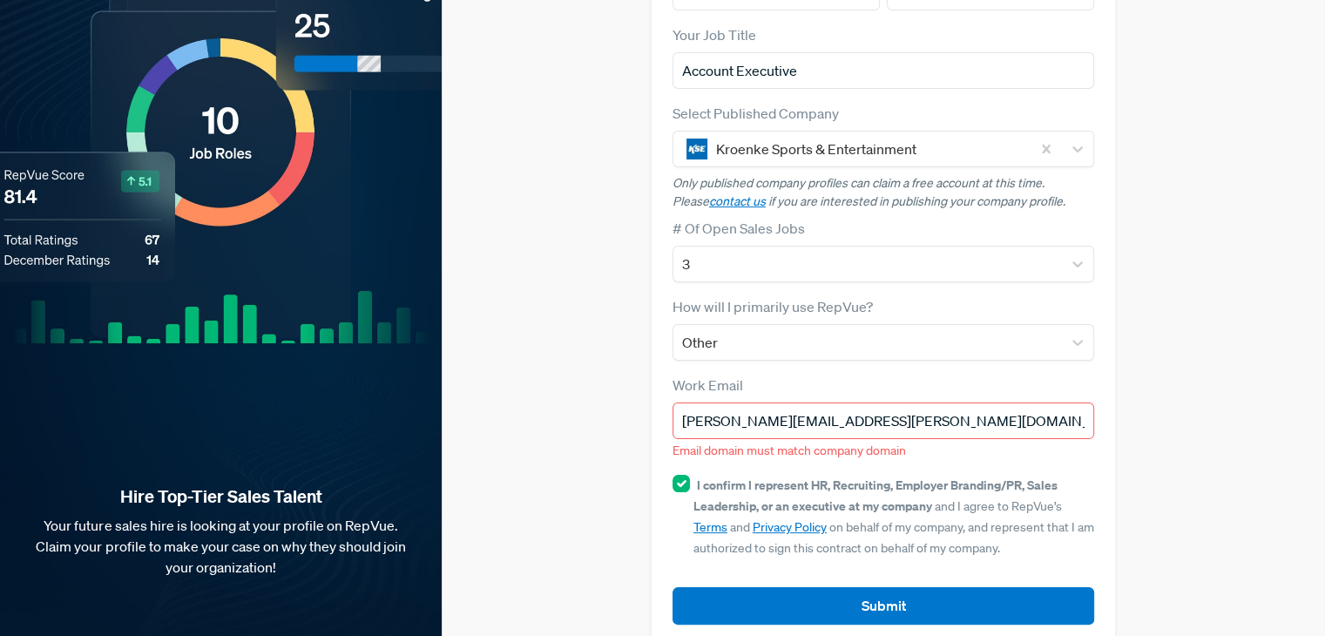
drag, startPoint x: 887, startPoint y: 393, endPoint x: 777, endPoint y: 395, distance: 109.8
click at [777, 403] on input "[PERSON_NAME][EMAIL_ADDRESS][PERSON_NAME][DOMAIN_NAME]" at bounding box center [884, 421] width 422 height 37
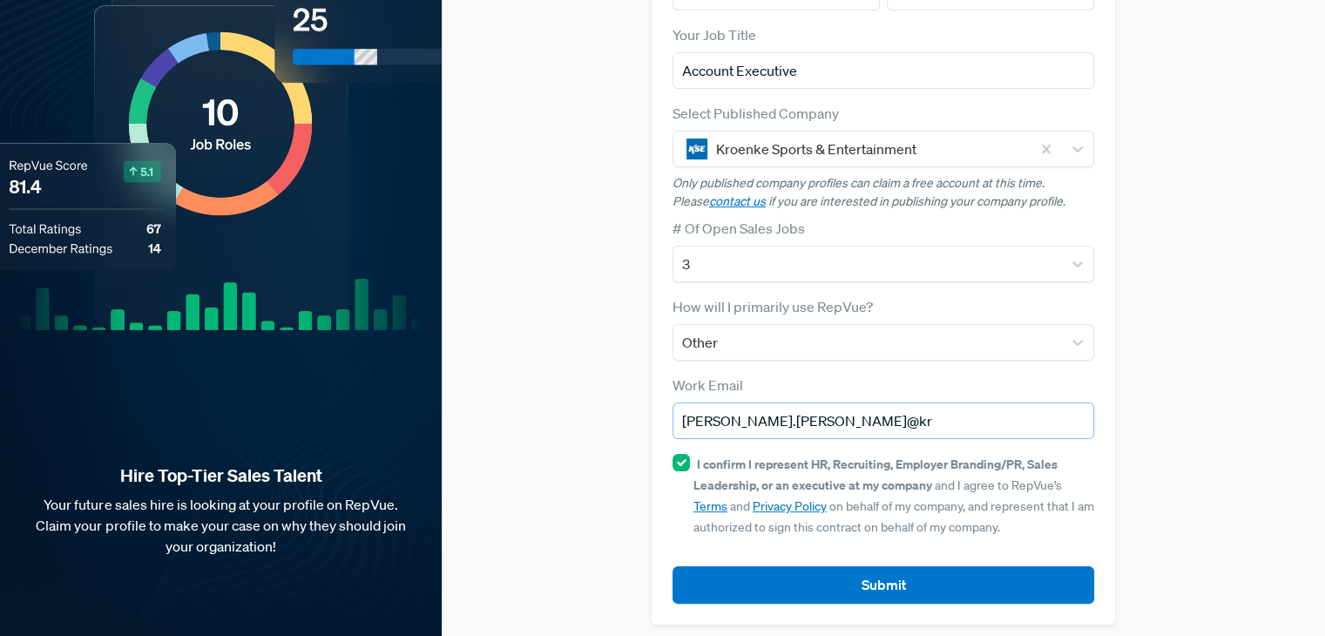
scroll to position [210, 0]
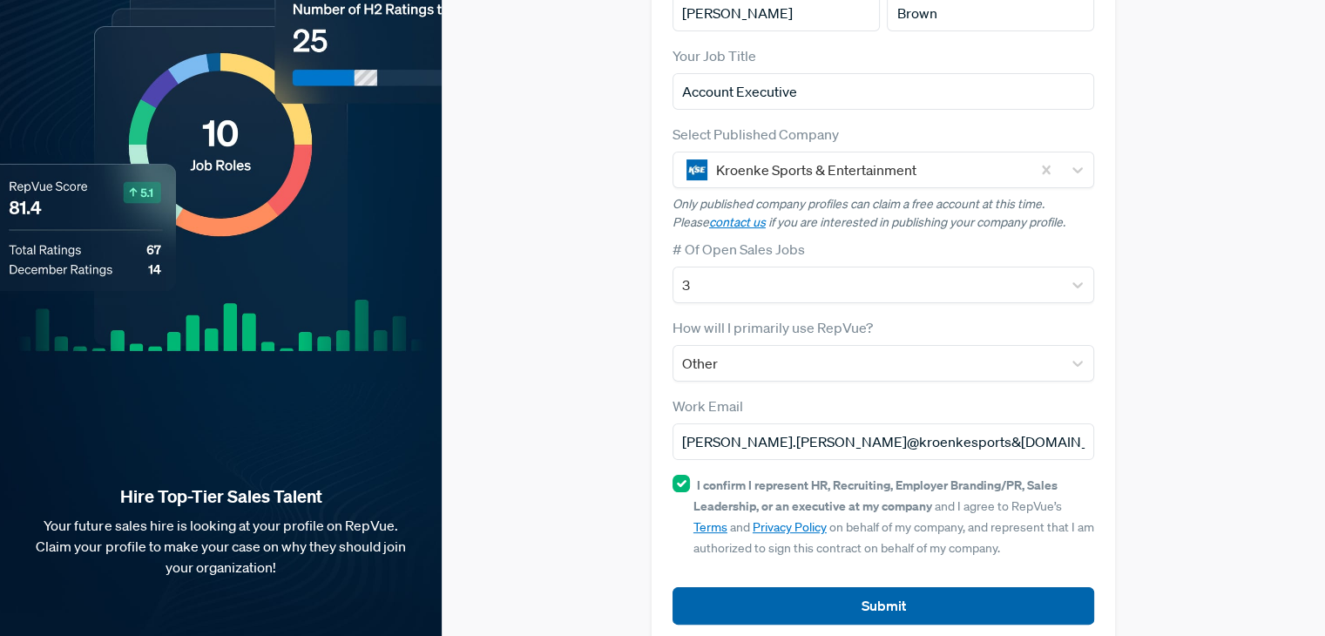
click at [891, 587] on button "Submit" at bounding box center [884, 605] width 422 height 37
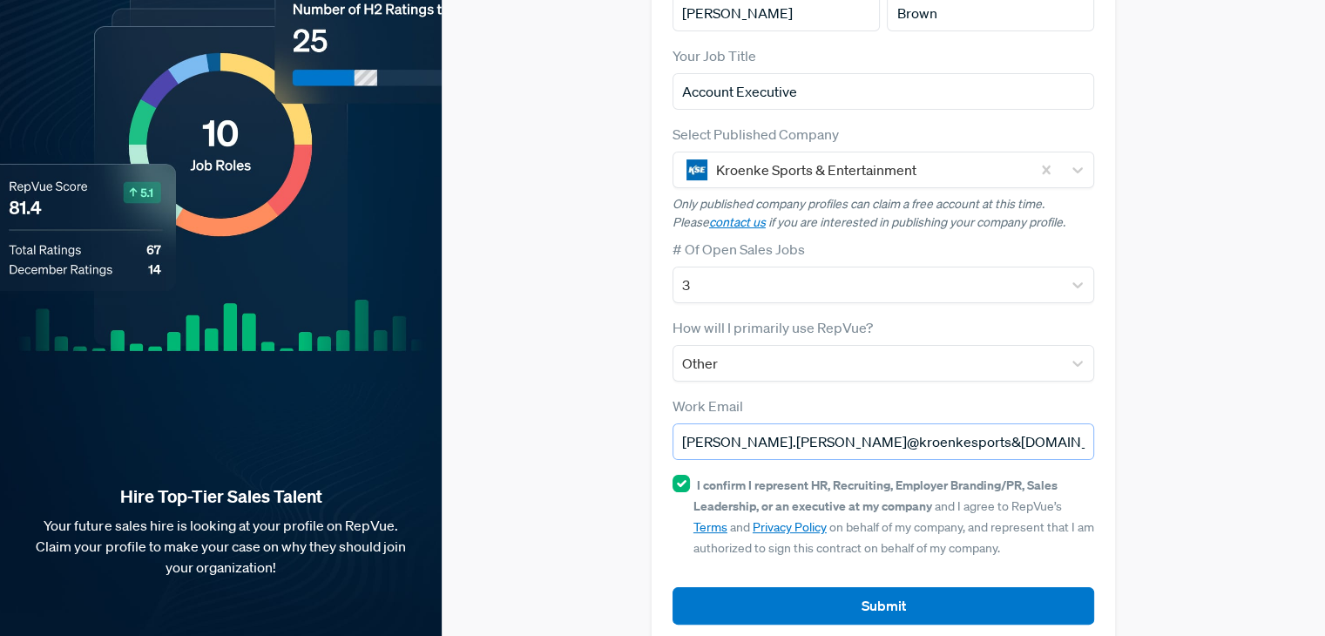
click at [880, 423] on input "[PERSON_NAME].[PERSON_NAME]@kroenkesports&[DOMAIN_NAME]" at bounding box center [884, 441] width 422 height 37
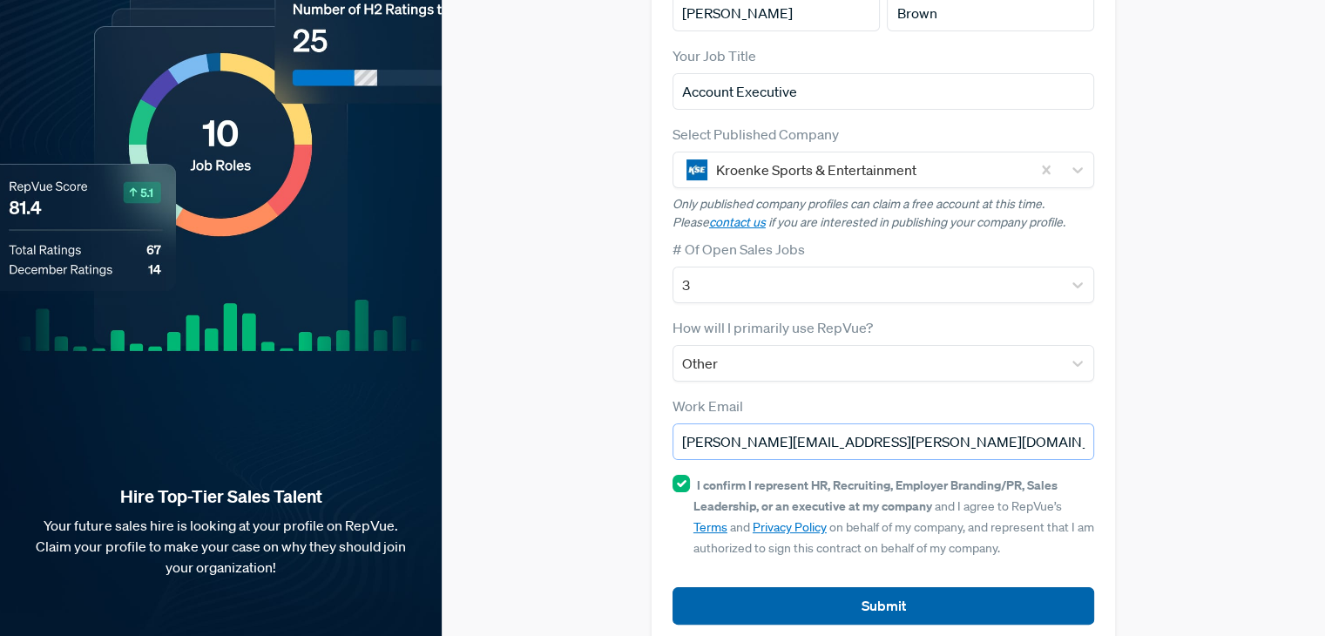
type input "[PERSON_NAME][EMAIL_ADDRESS][PERSON_NAME][DOMAIN_NAME]"
click at [877, 587] on button "Submit" at bounding box center [884, 605] width 422 height 37
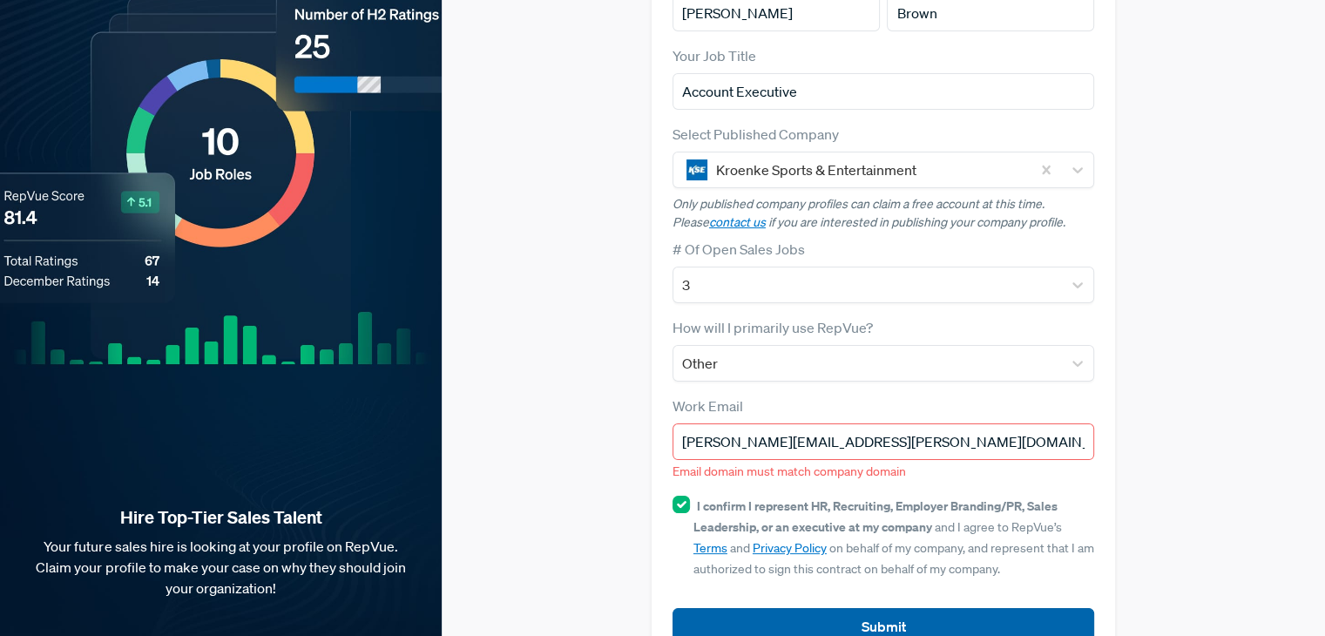
scroll to position [231, 0]
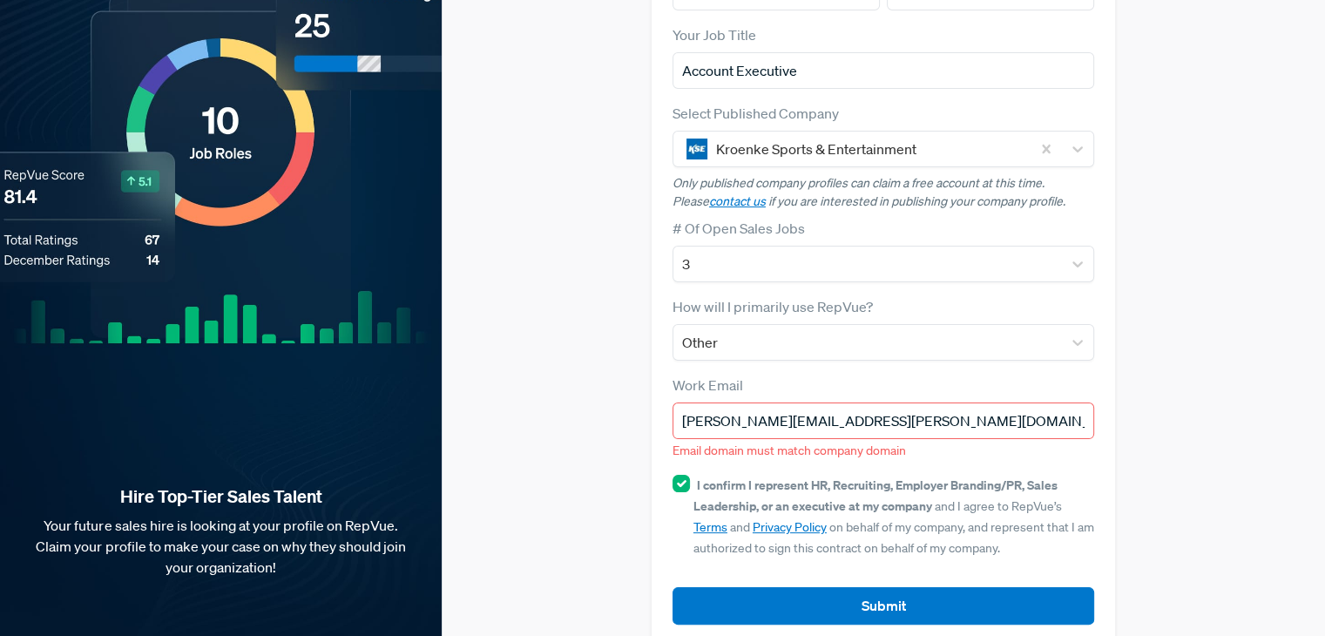
click at [979, 403] on input "[PERSON_NAME][EMAIL_ADDRESS][PERSON_NAME][DOMAIN_NAME]" at bounding box center [884, 421] width 422 height 37
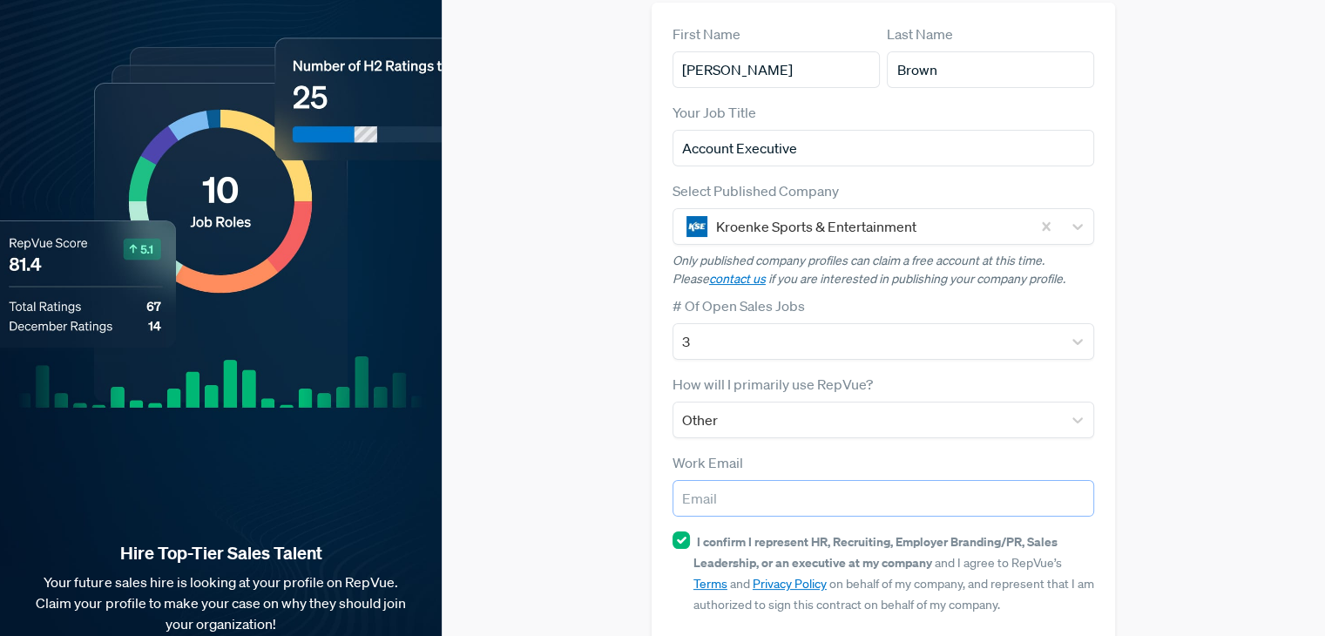
scroll to position [123, 0]
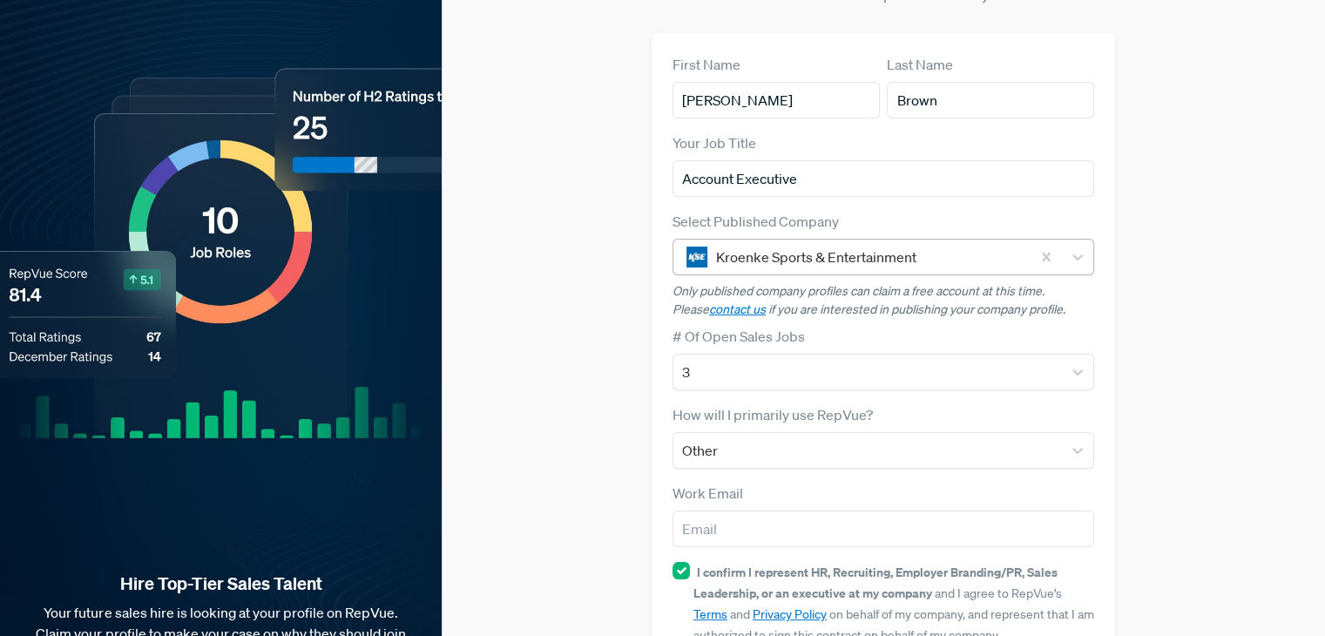
click at [871, 245] on div at bounding box center [869, 257] width 306 height 24
click at [722, 512] on input "email" at bounding box center [884, 529] width 422 height 37
type input "[PERSON_NAME][EMAIL_ADDRESS][PERSON_NAME][DOMAIN_NAME]"
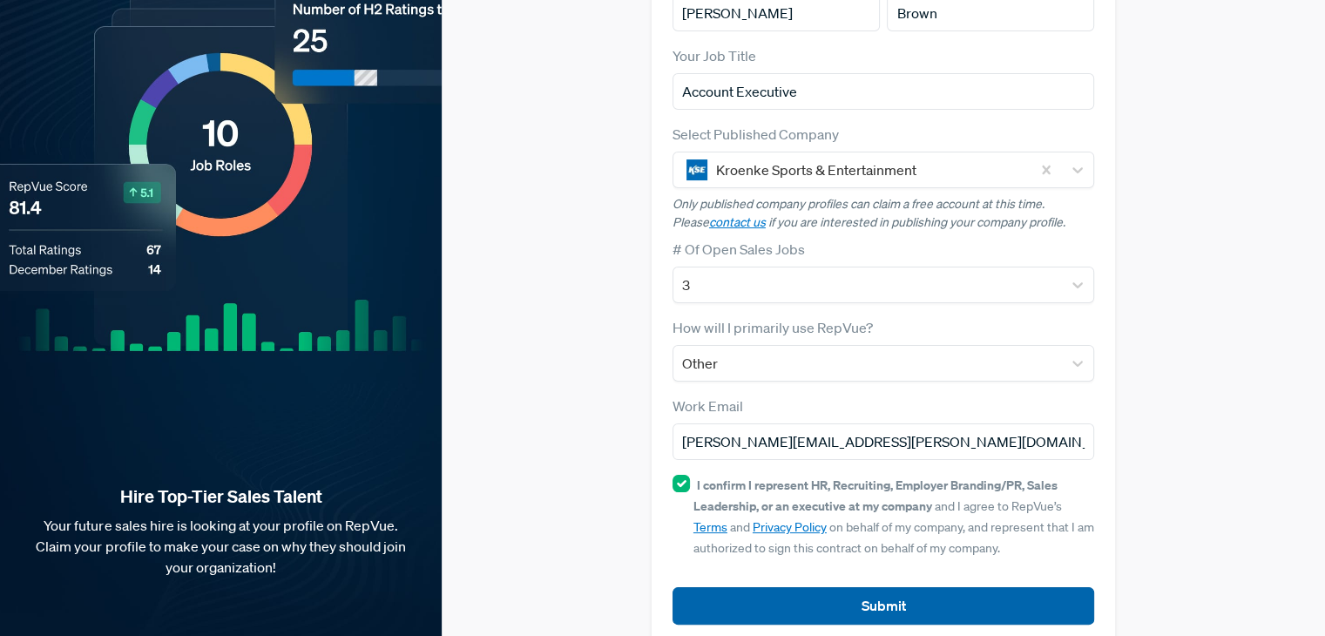
click at [856, 587] on button "Submit" at bounding box center [884, 605] width 422 height 37
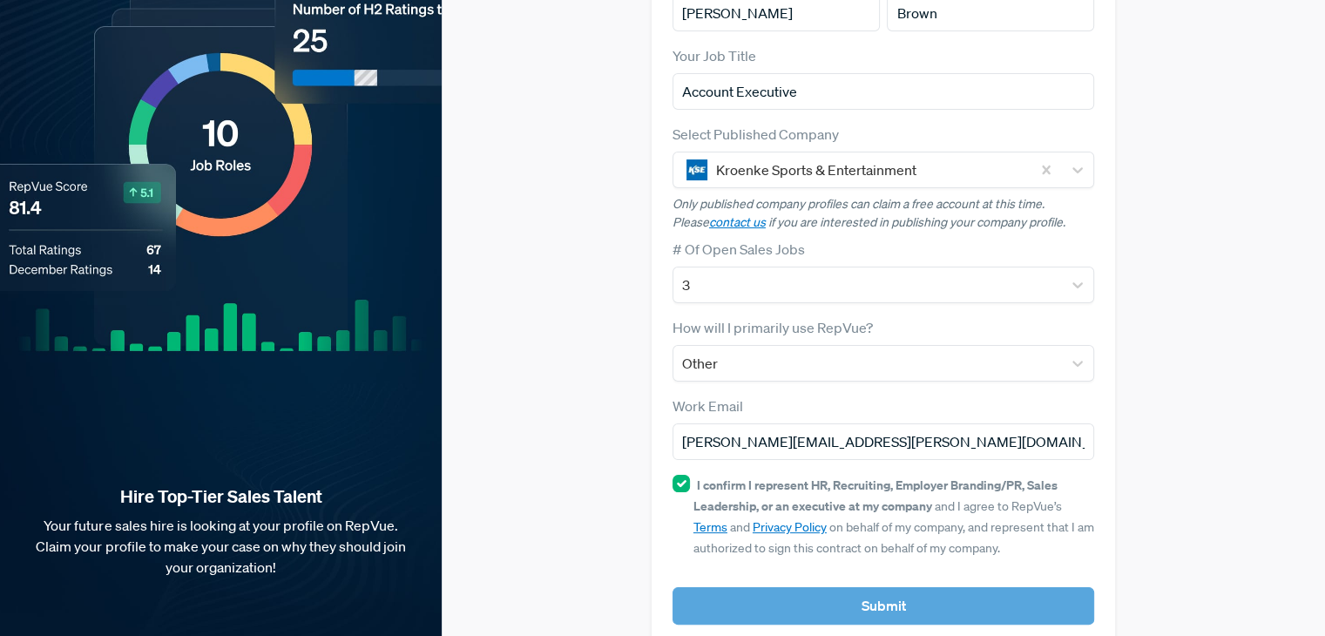
scroll to position [231, 0]
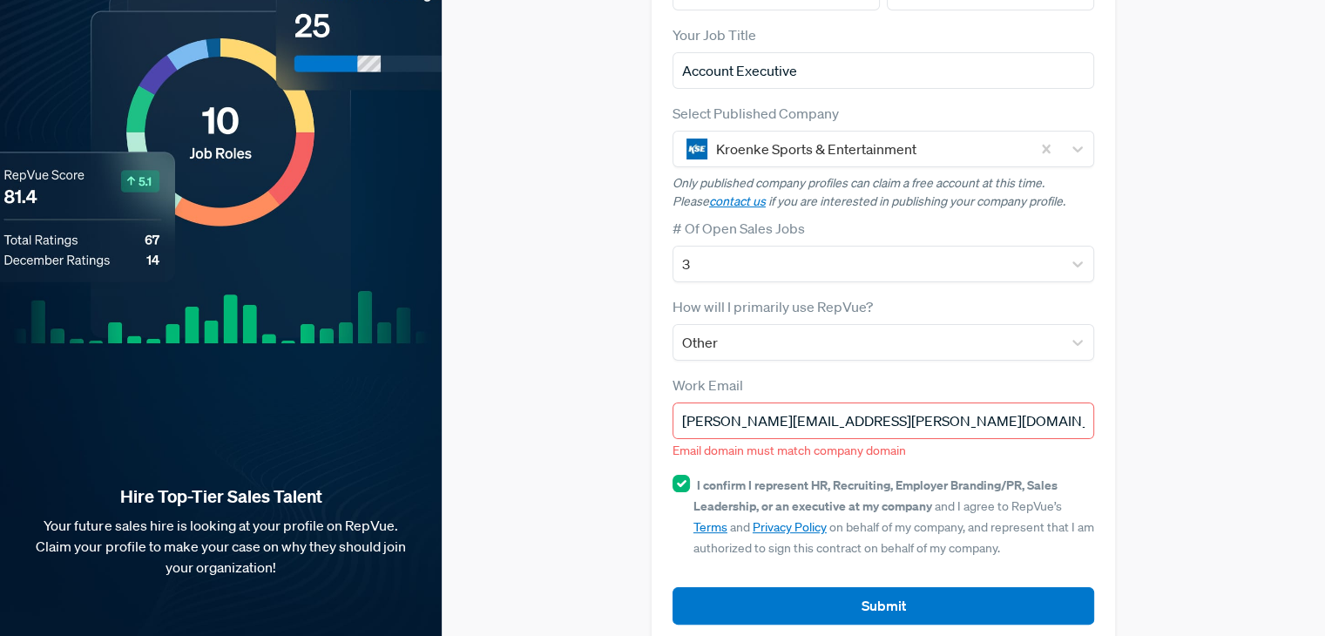
click at [782, 403] on input "[PERSON_NAME][EMAIL_ADDRESS][PERSON_NAME][DOMAIN_NAME]" at bounding box center [884, 421] width 422 height 37
click at [590, 417] on div "Claim your Free Profile! Claim your free profile to showcase your employer bran…" at bounding box center [884, 218] width 884 height 898
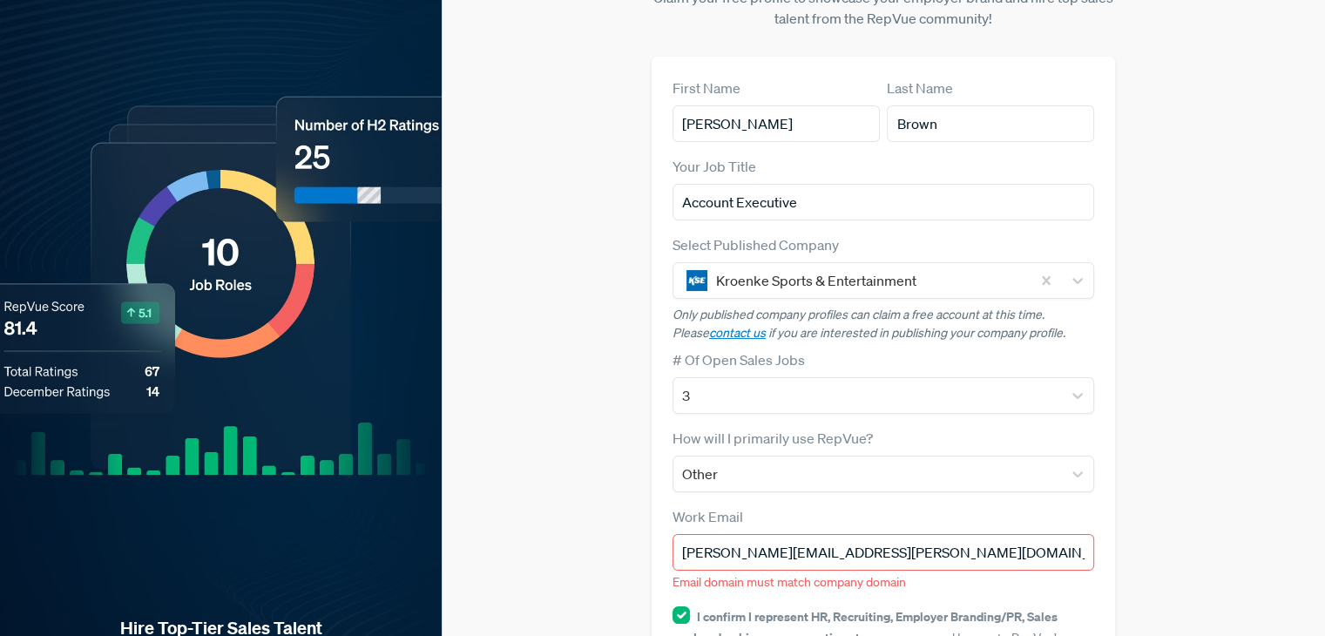
scroll to position [0, 0]
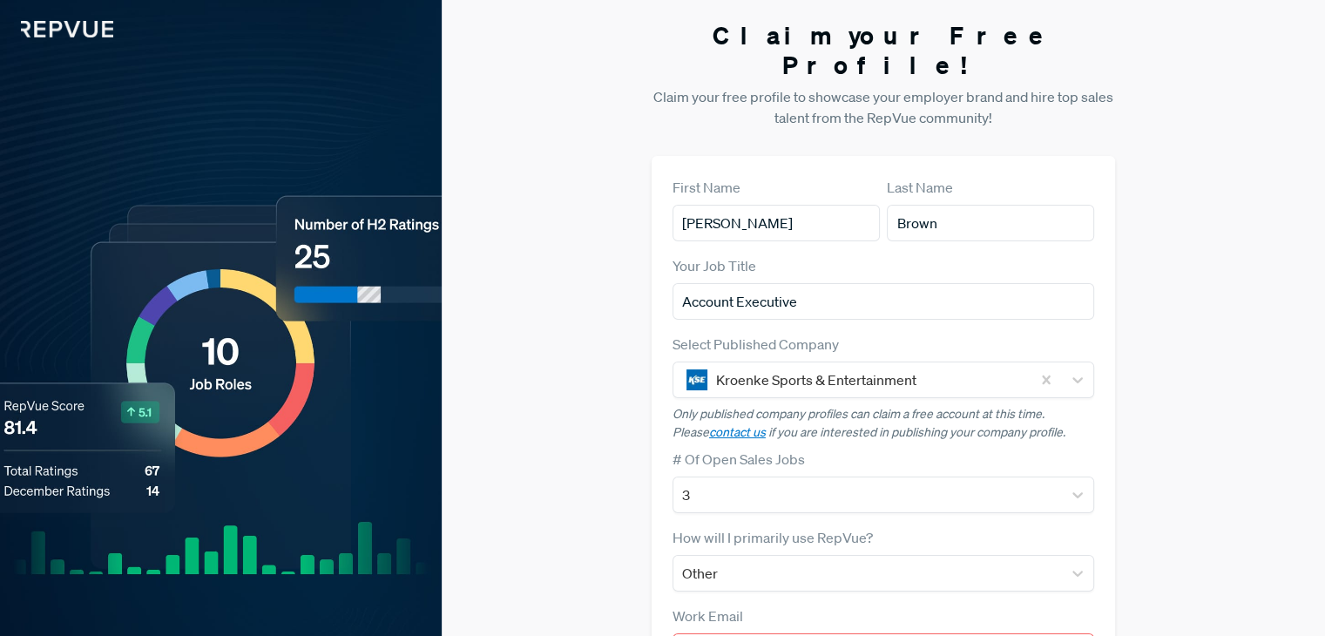
click at [946, 406] on p "Only published company profiles can claim a free account at this time. Please c…" at bounding box center [884, 423] width 422 height 37
click at [906, 449] on div "# Of Open Sales Jobs 3" at bounding box center [884, 481] width 422 height 64
